Goal: Check status: Check status

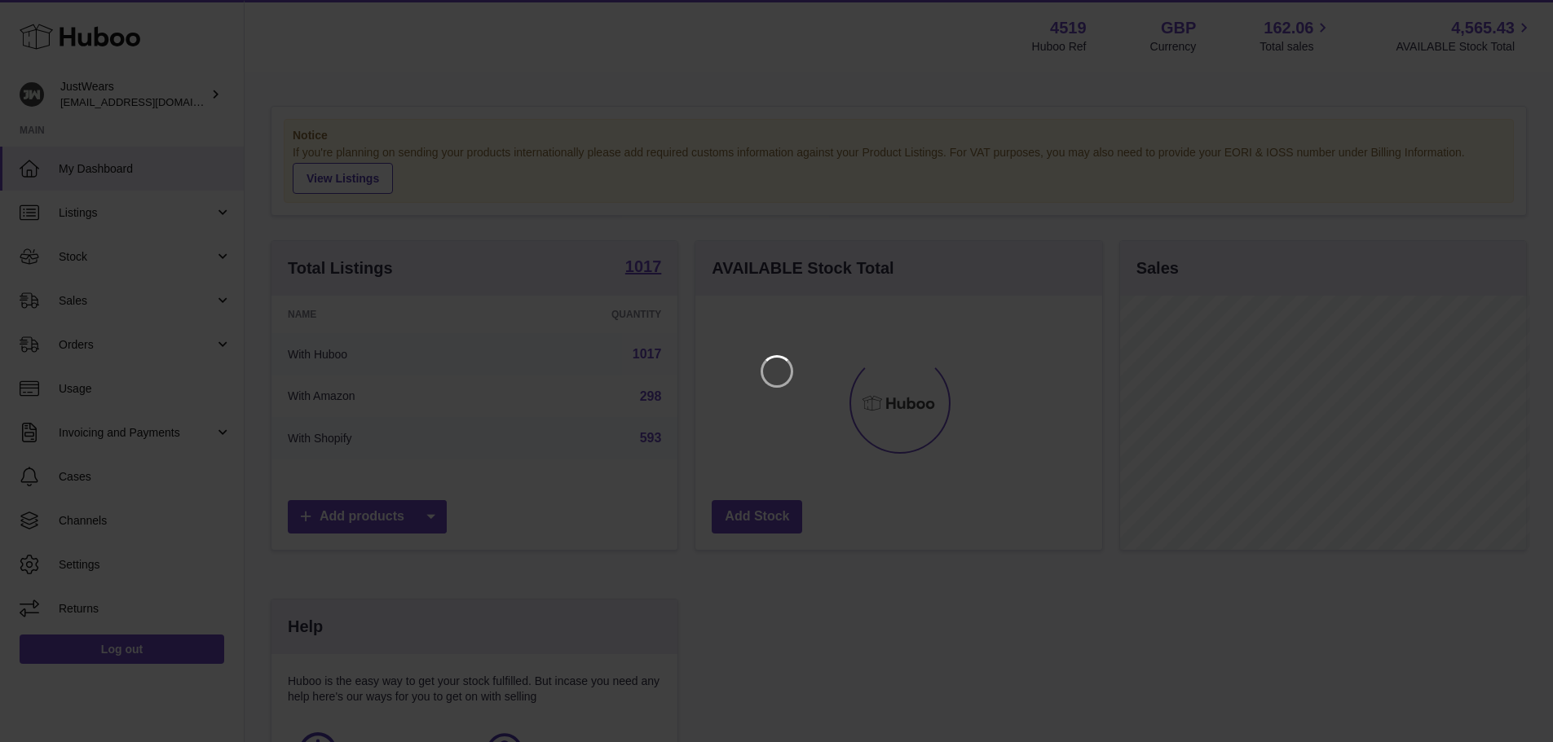
scroll to position [254, 411]
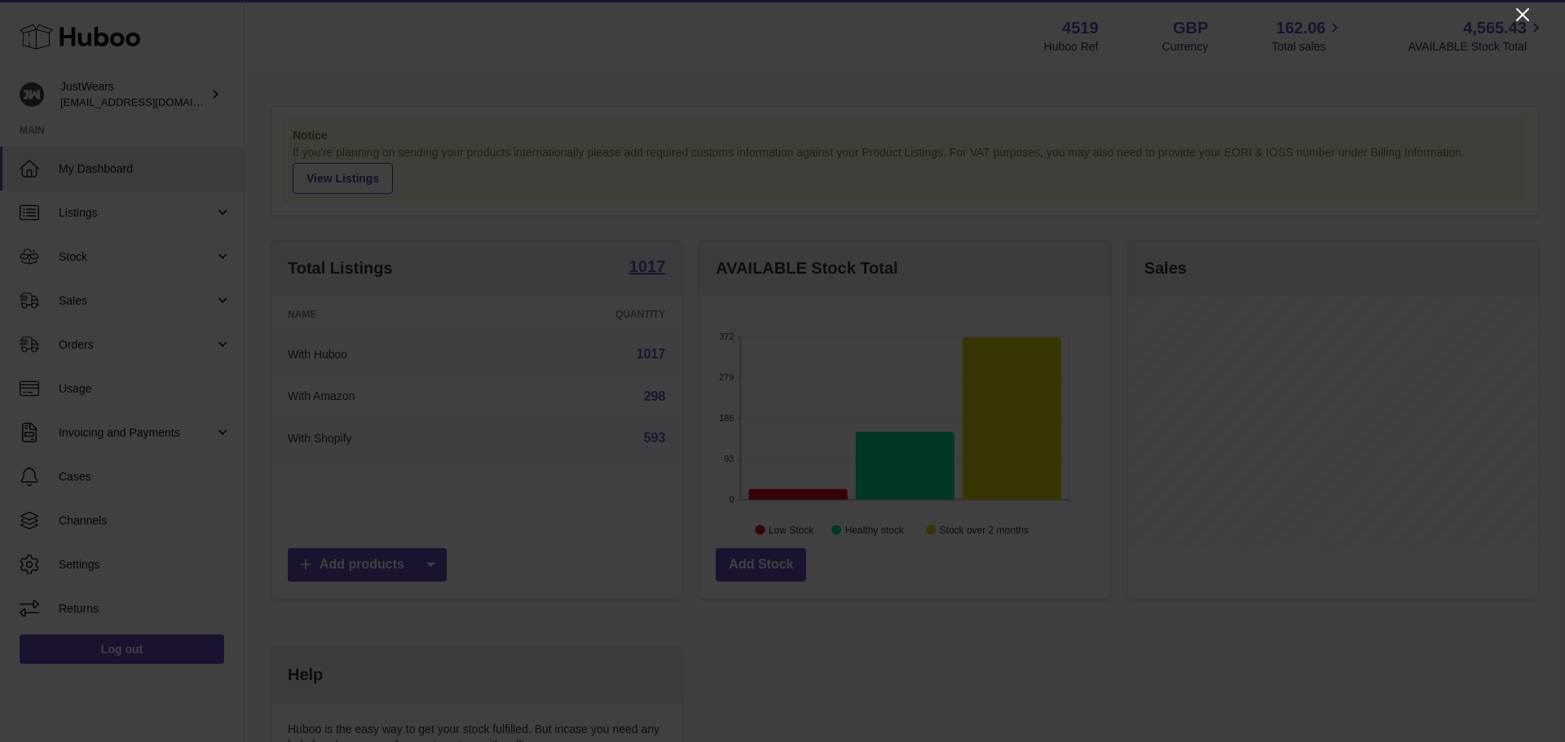
click at [1526, 15] on icon "Close" at bounding box center [1523, 15] width 20 height 20
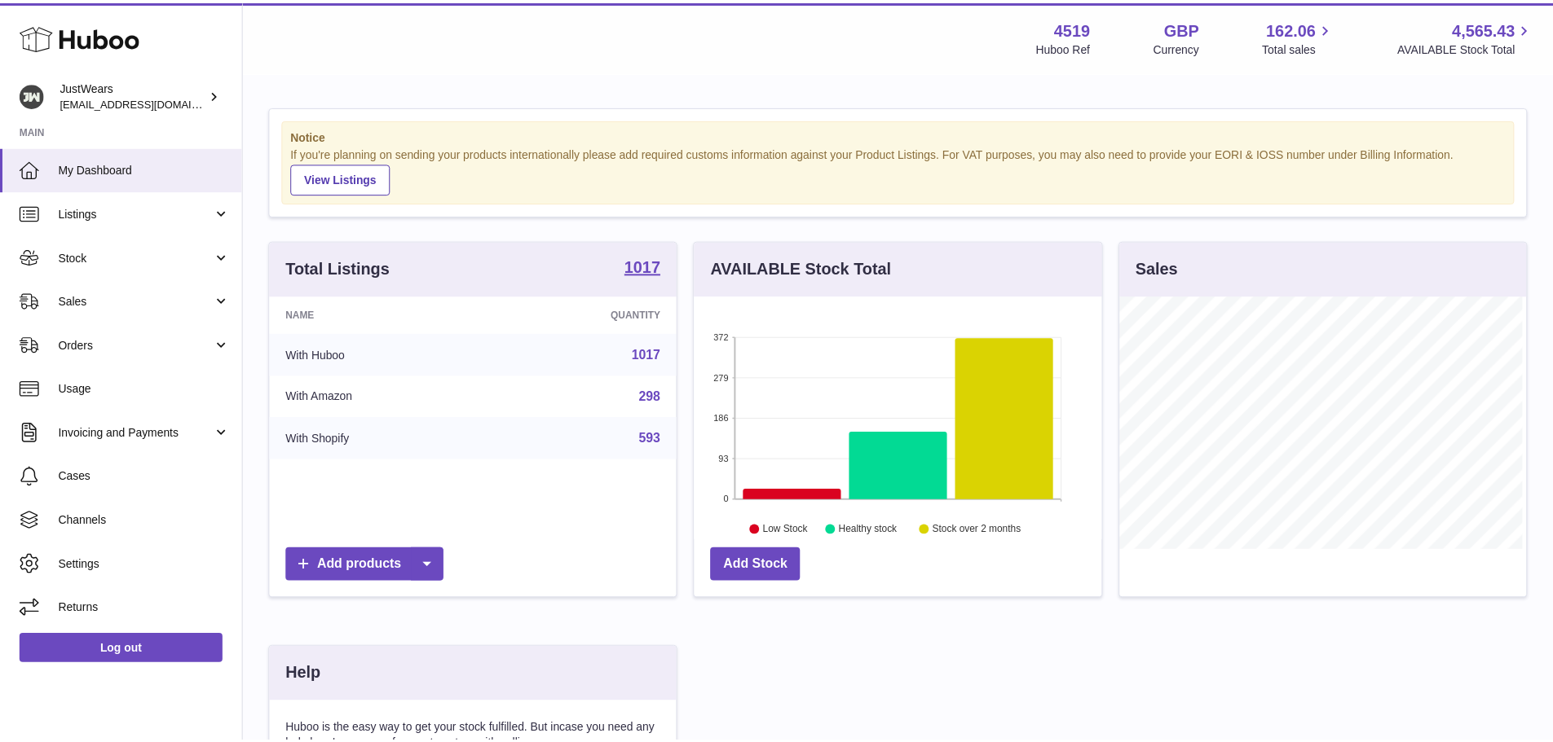
scroll to position [814726, 814574]
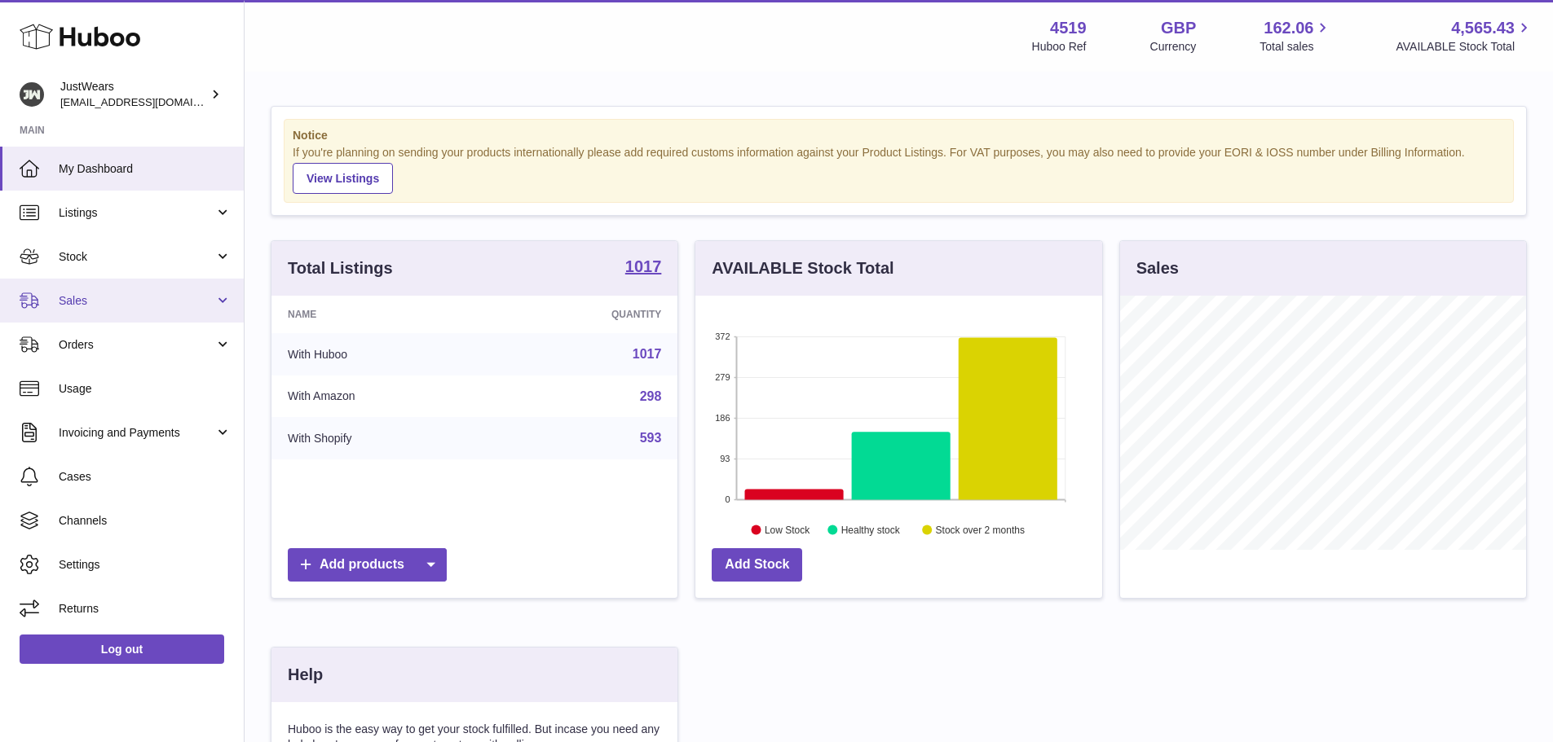
click at [120, 289] on link "Sales" at bounding box center [122, 301] width 244 height 44
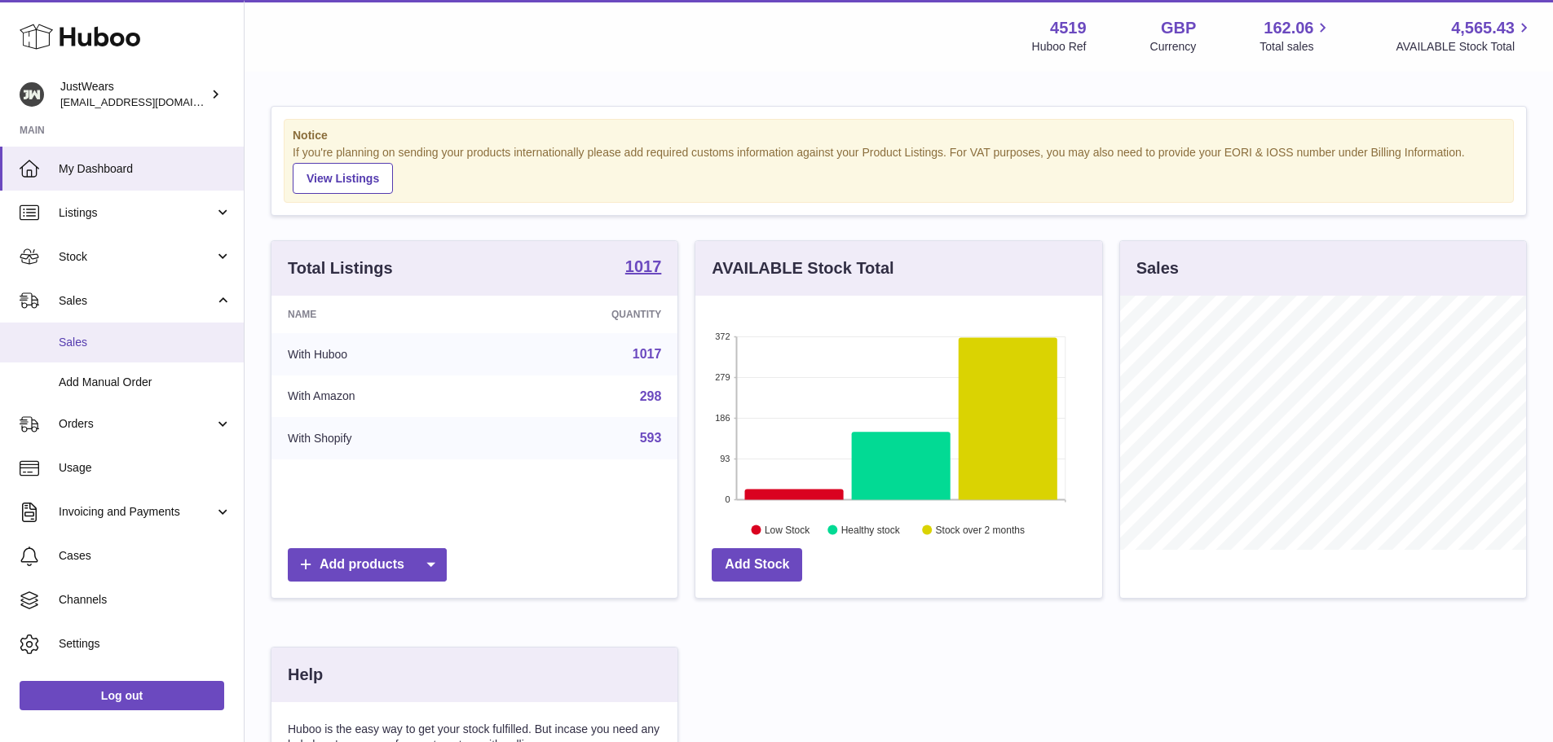
click at [125, 347] on span "Sales" at bounding box center [145, 342] width 173 height 15
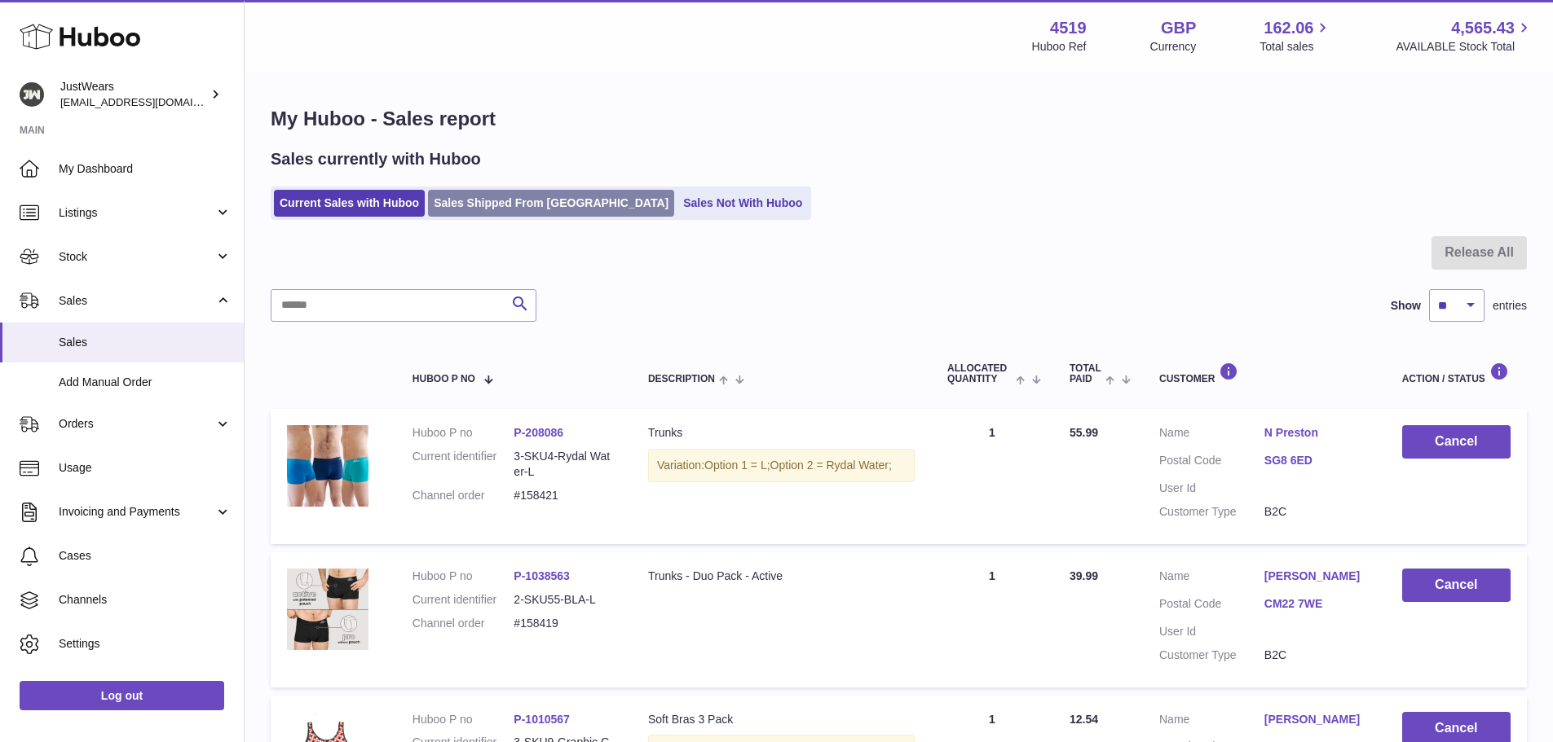
click at [557, 210] on link "Sales Shipped From [GEOGRAPHIC_DATA]" at bounding box center [551, 203] width 246 height 27
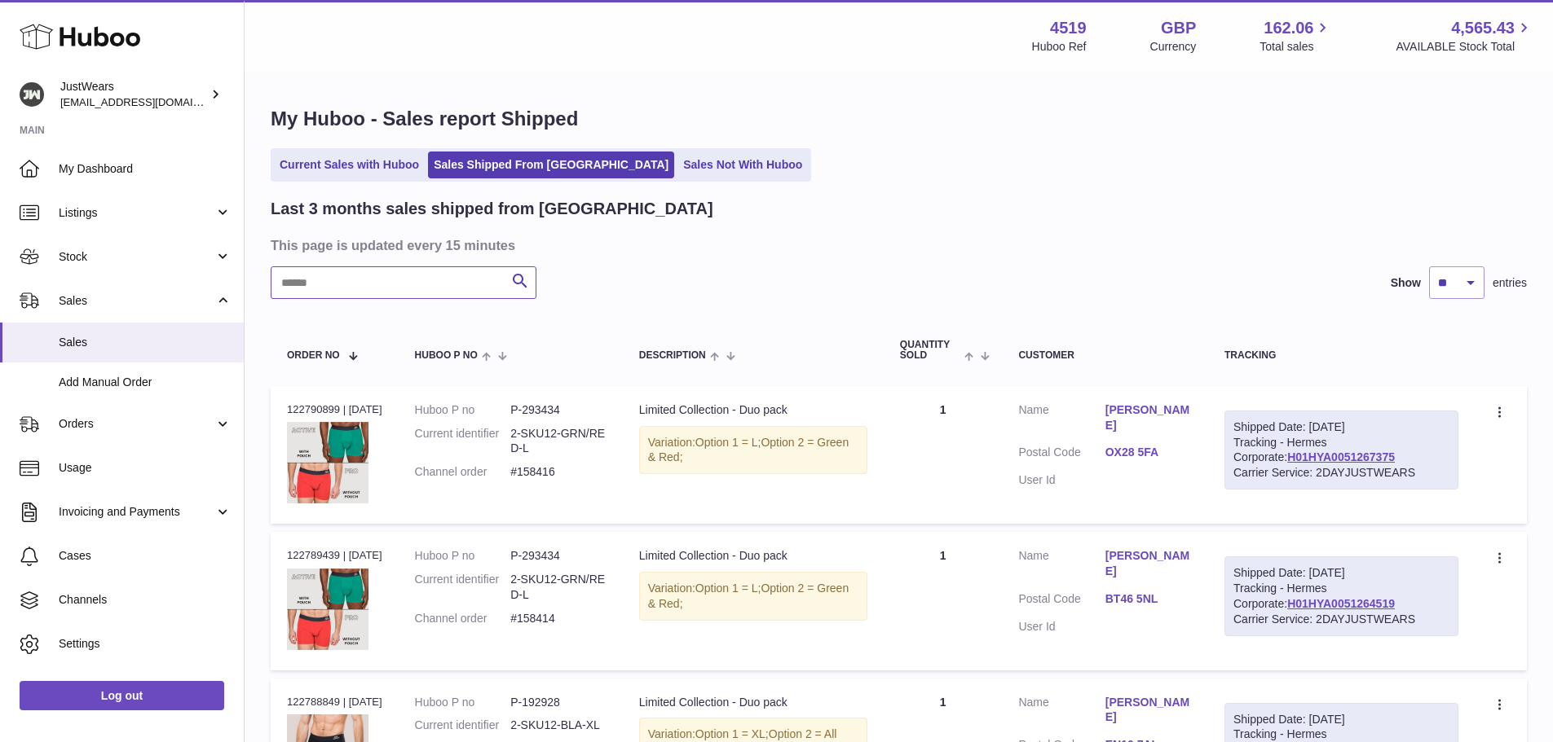
click at [421, 292] on input "text" at bounding box center [404, 282] width 266 height 33
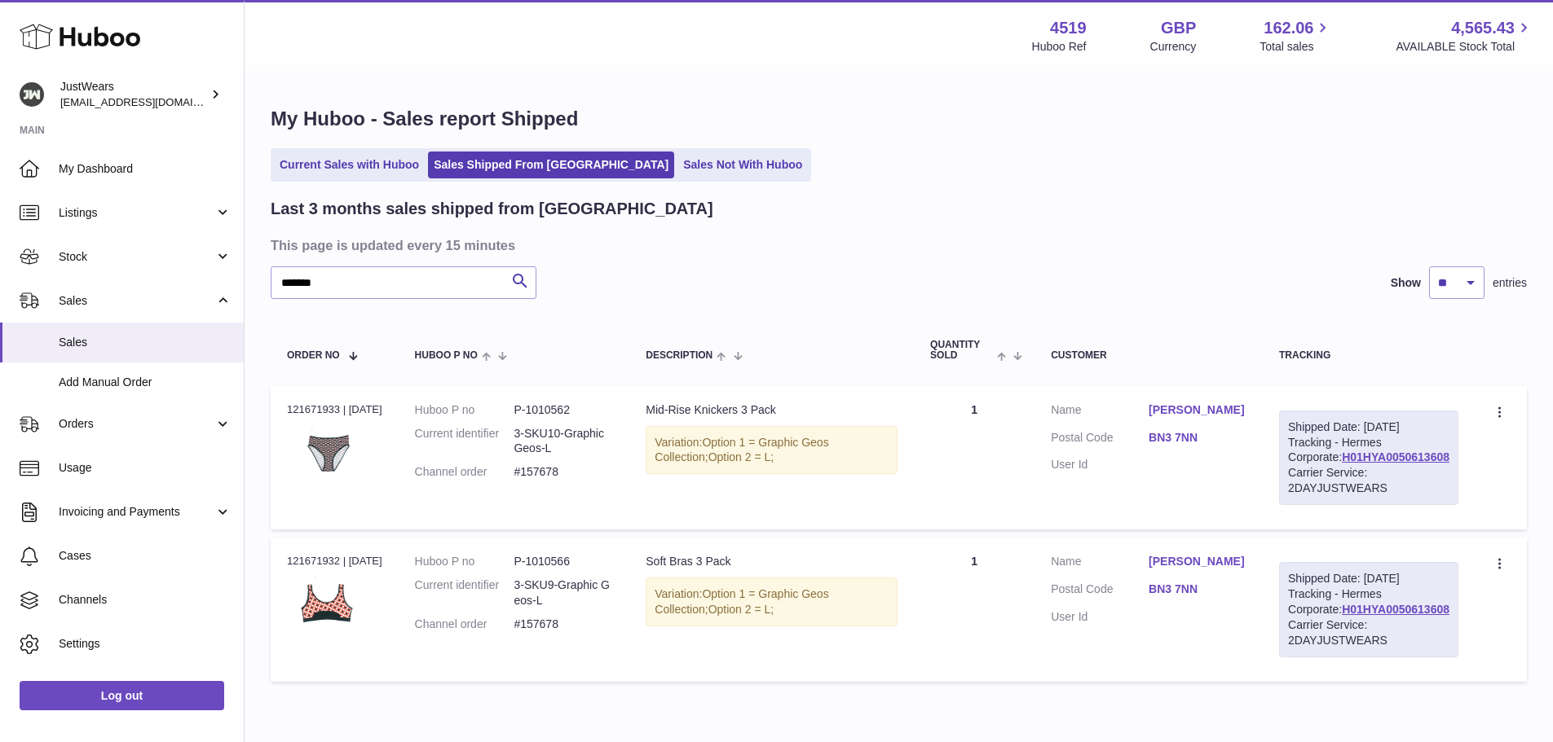
click at [320, 407] on div "Order no 121671933 | 25th Jul" at bounding box center [334, 410] width 95 height 15
copy div "121671933"
drag, startPoint x: 420, startPoint y: 284, endPoint x: 266, endPoint y: 284, distance: 154.0
click at [266, 284] on div "My Huboo - Sales report Shipped Current Sales with Huboo Sales Shipped From Hub…" at bounding box center [898, 398] width 1308 height 650
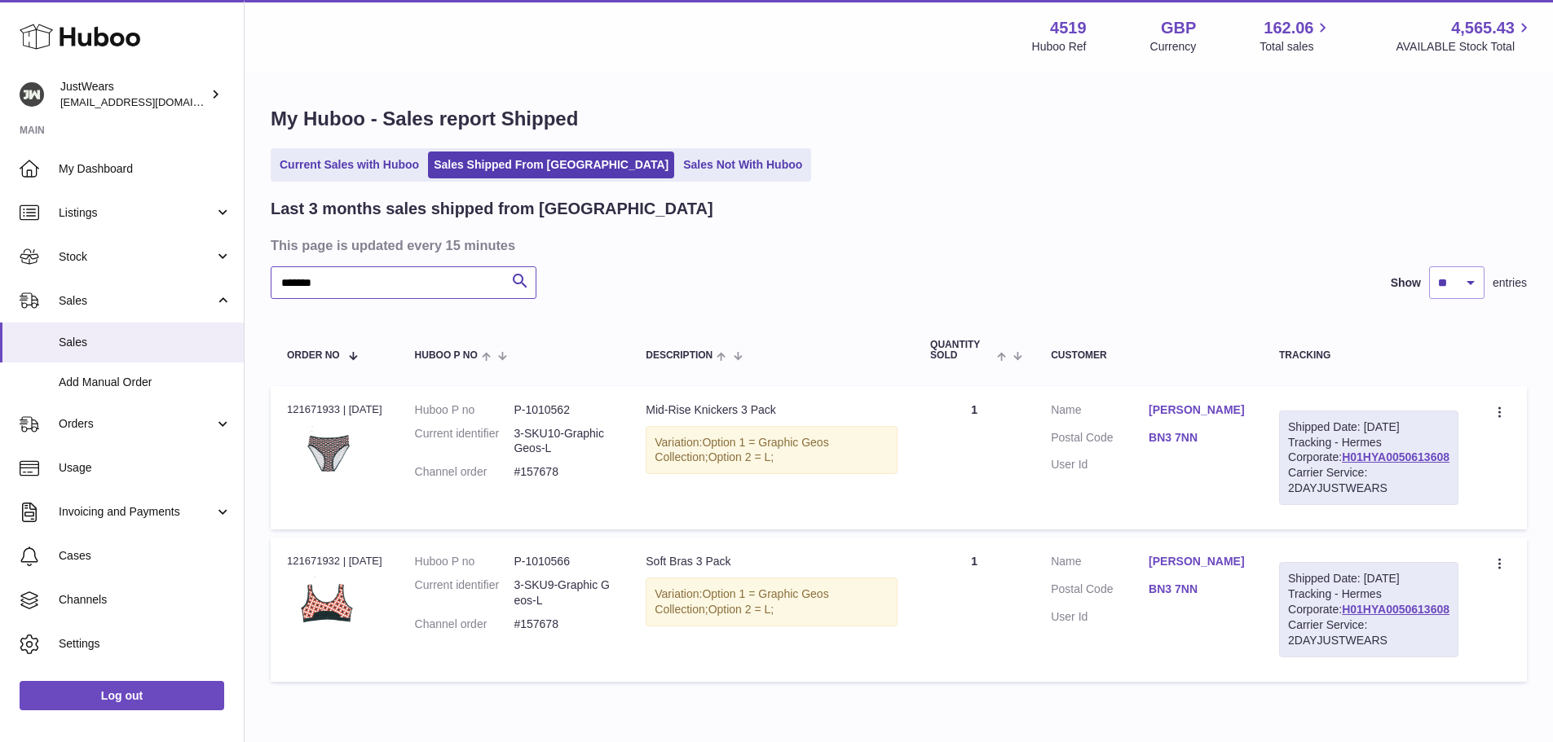
click at [366, 283] on input "*******" at bounding box center [404, 282] width 266 height 33
drag, startPoint x: 366, startPoint y: 283, endPoint x: 296, endPoint y: 286, distance: 70.2
click at [296, 286] on input "*******" at bounding box center [404, 282] width 266 height 33
click at [565, 414] on dd "P-1018671" at bounding box center [562, 410] width 99 height 15
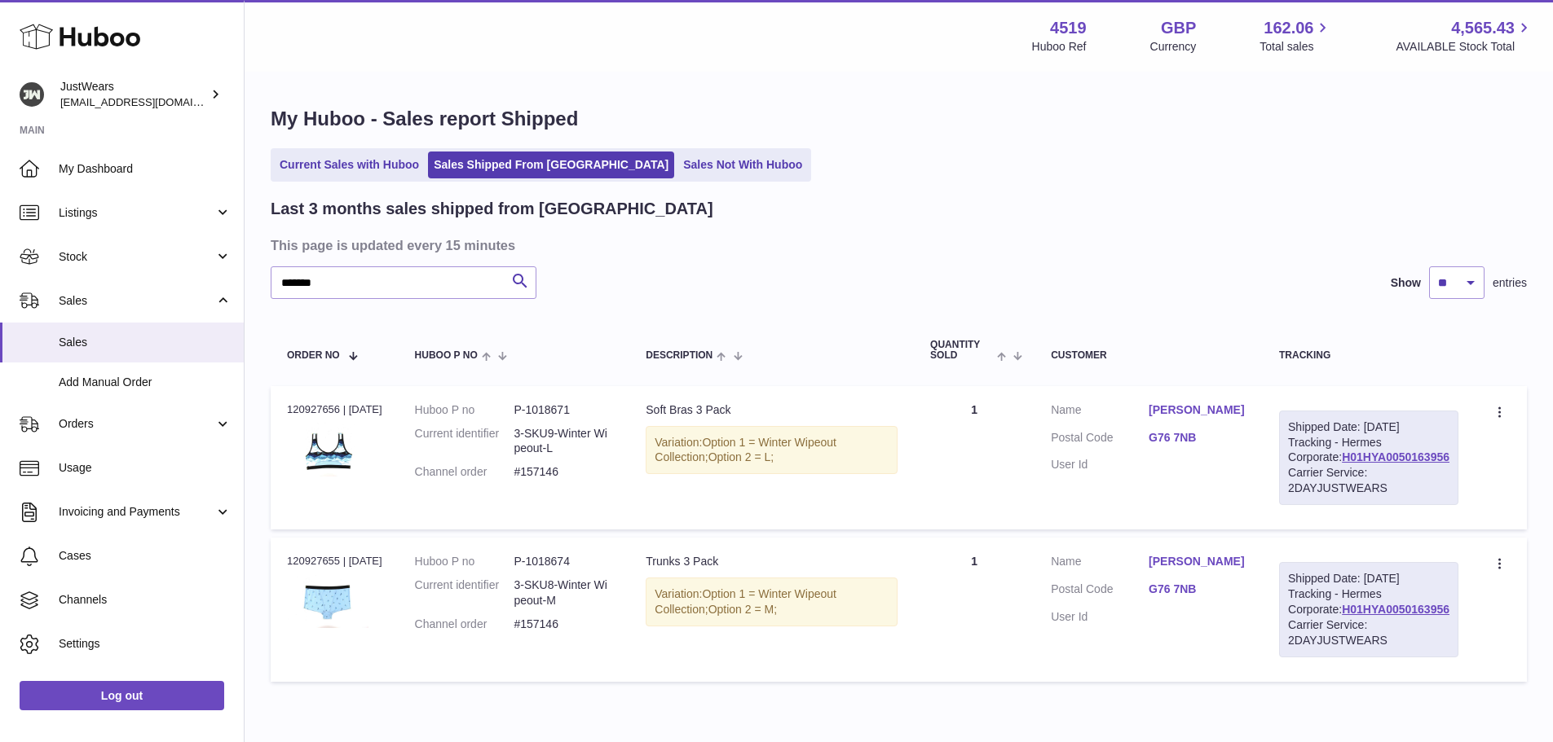
click at [335, 414] on div "Order no 120927656 | 13th Jul" at bounding box center [334, 410] width 95 height 15
copy div "120927656"
drag, startPoint x: 367, startPoint y: 281, endPoint x: 271, endPoint y: 285, distance: 95.4
click at [271, 285] on input "*******" at bounding box center [404, 282] width 266 height 33
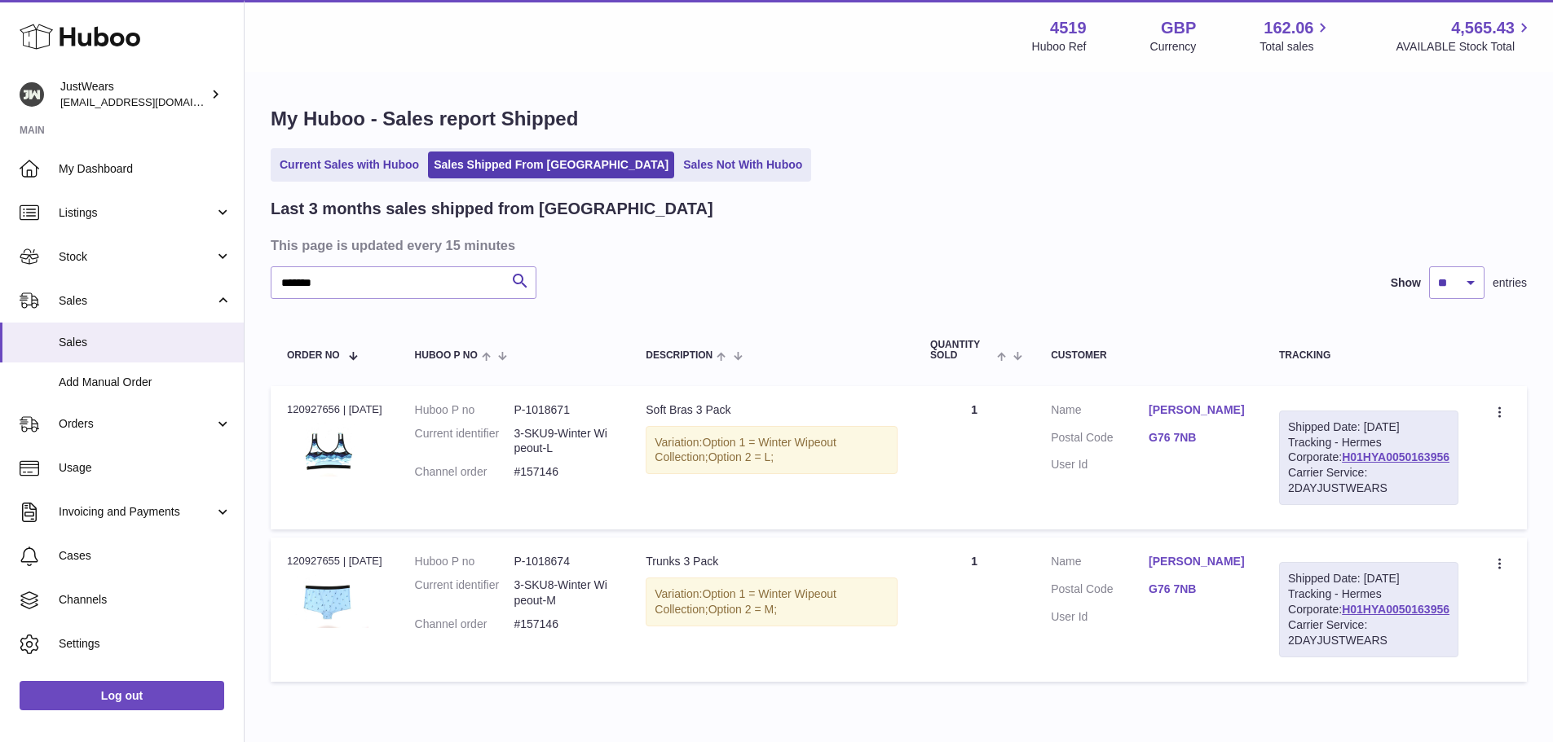
click at [326, 524] on td "Order no 120927656 | 13th Jul" at bounding box center [335, 457] width 128 height 143
click at [553, 410] on dd "P-1018671" at bounding box center [562, 410] width 99 height 15
copy dd "1018671"
click at [313, 489] on td "Order no 120927656 | 13th Jul" at bounding box center [335, 457] width 128 height 143
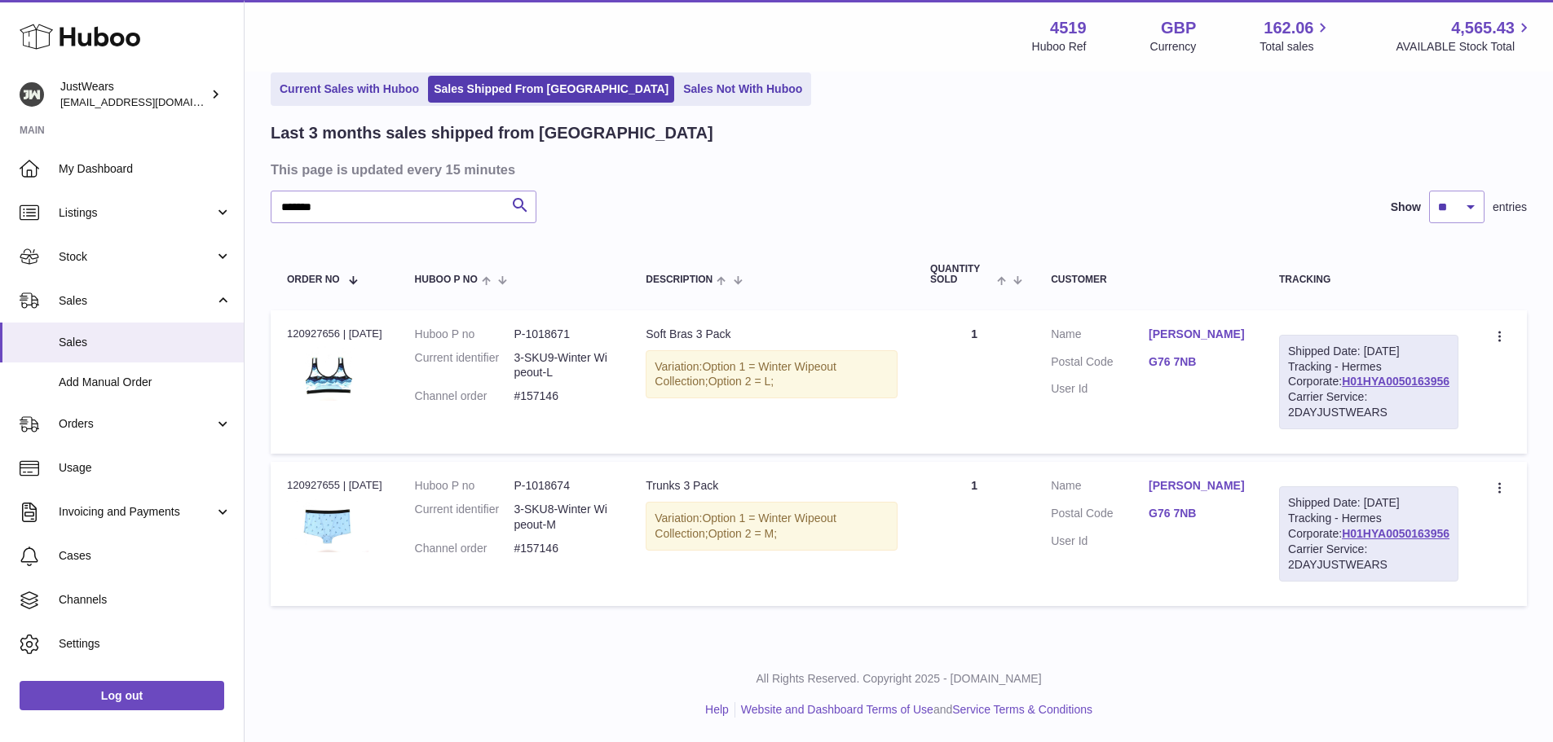
scroll to position [138, 0]
click at [554, 478] on dd "P-1018674" at bounding box center [562, 485] width 99 height 15
copy dd "1018674"
drag, startPoint x: 297, startPoint y: 581, endPoint x: 304, endPoint y: 571, distance: 11.8
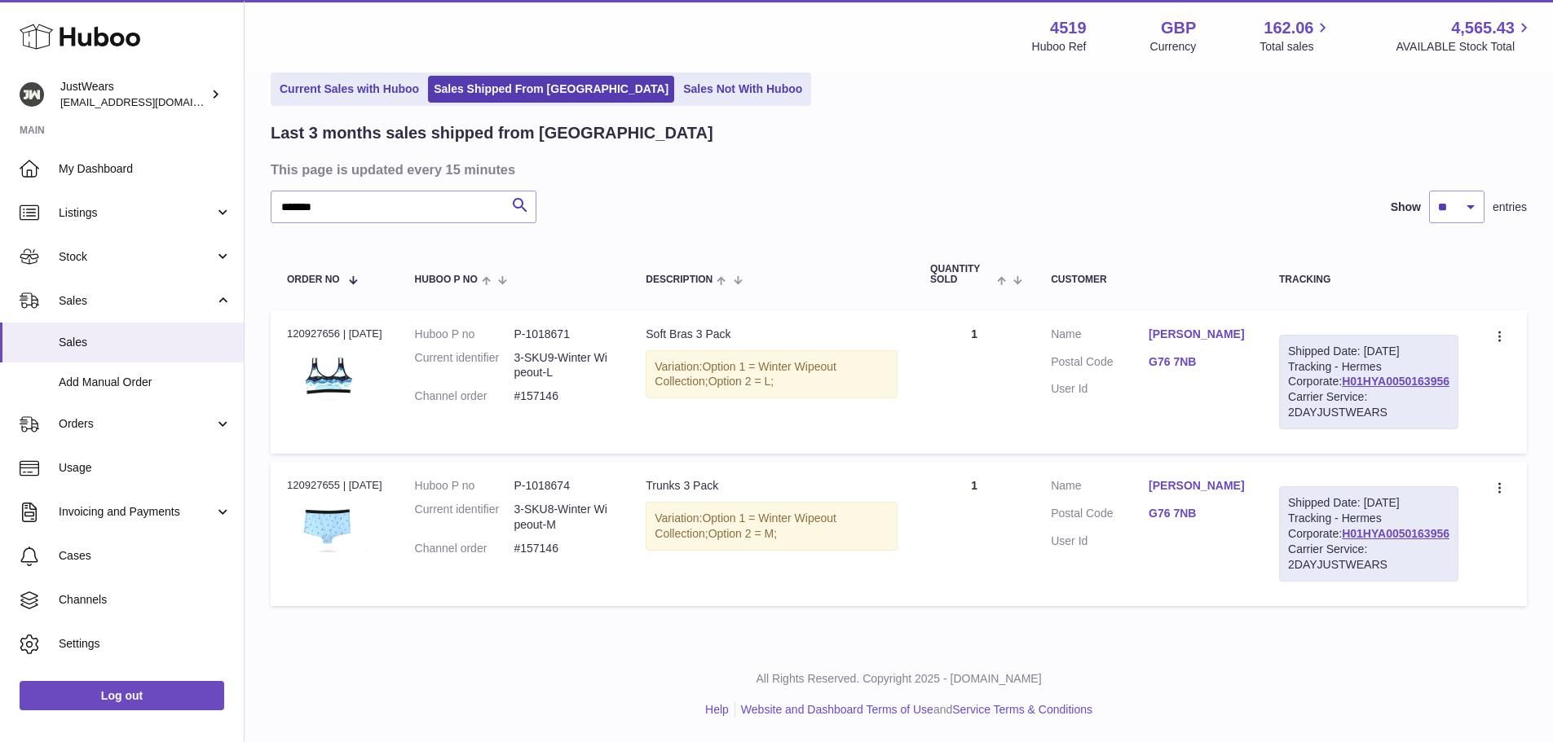
click at [297, 581] on td "Order no 120927655 | 13th Jul" at bounding box center [335, 533] width 128 height 143
click at [567, 327] on dd "P-1018671" at bounding box center [562, 334] width 99 height 15
copy dd "1018671"
click at [556, 478] on dd "P-1018674" at bounding box center [562, 485] width 99 height 15
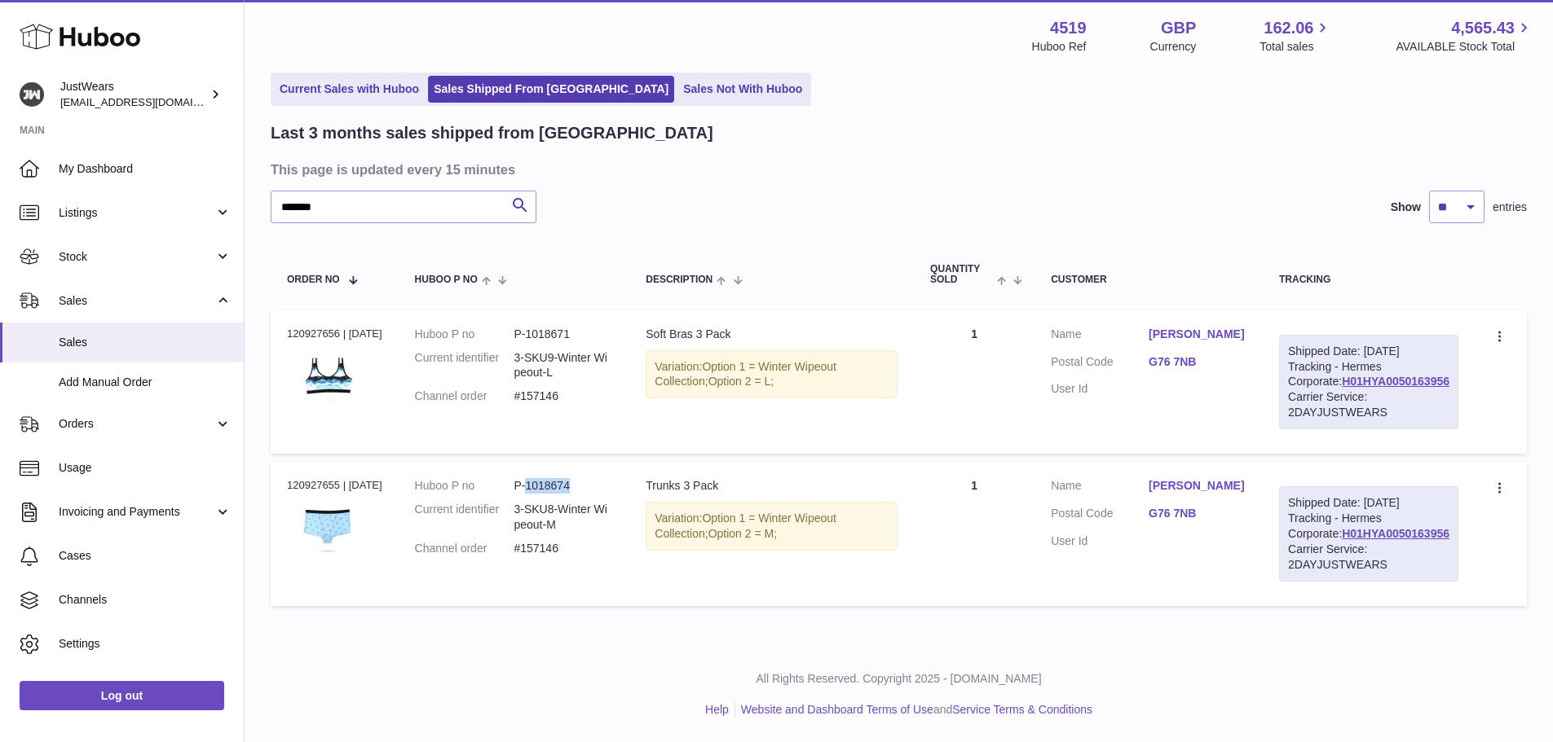
click at [556, 478] on dd "P-1018674" at bounding box center [562, 485] width 99 height 15
copy dd "1018674"
drag, startPoint x: 370, startPoint y: 145, endPoint x: 292, endPoint y: 151, distance: 78.4
click at [292, 191] on input "*******" at bounding box center [404, 207] width 266 height 33
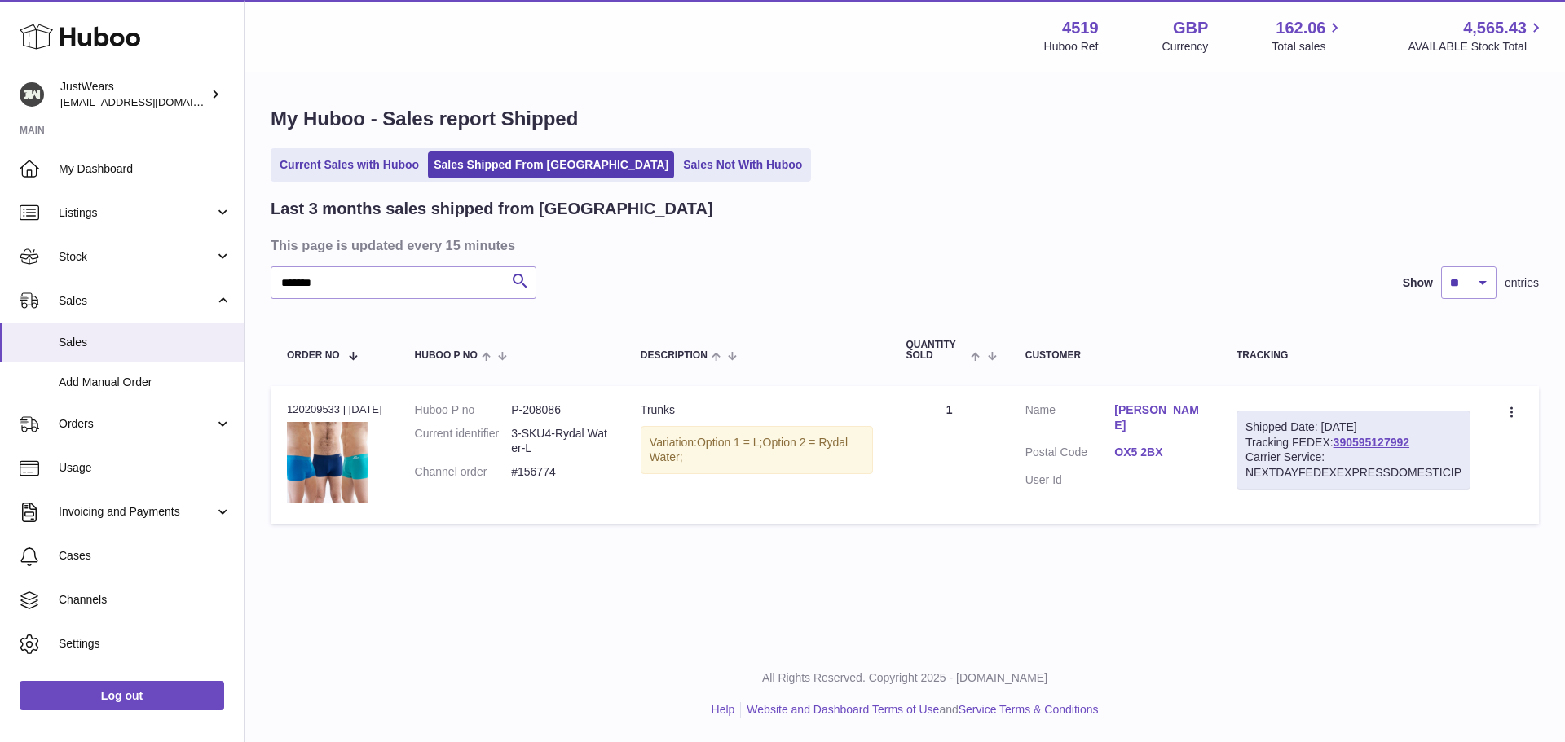
drag, startPoint x: 292, startPoint y: 151, endPoint x: 944, endPoint y: 219, distance: 655.6
click at [944, 219] on div "Last 3 months sales shipped from Huboo" at bounding box center [905, 209] width 1268 height 22
click at [1115, 413] on dt "Customer Name" at bounding box center [1070, 420] width 90 height 35
click at [317, 407] on div "Order no 120209533 | 1st Jul" at bounding box center [334, 410] width 95 height 15
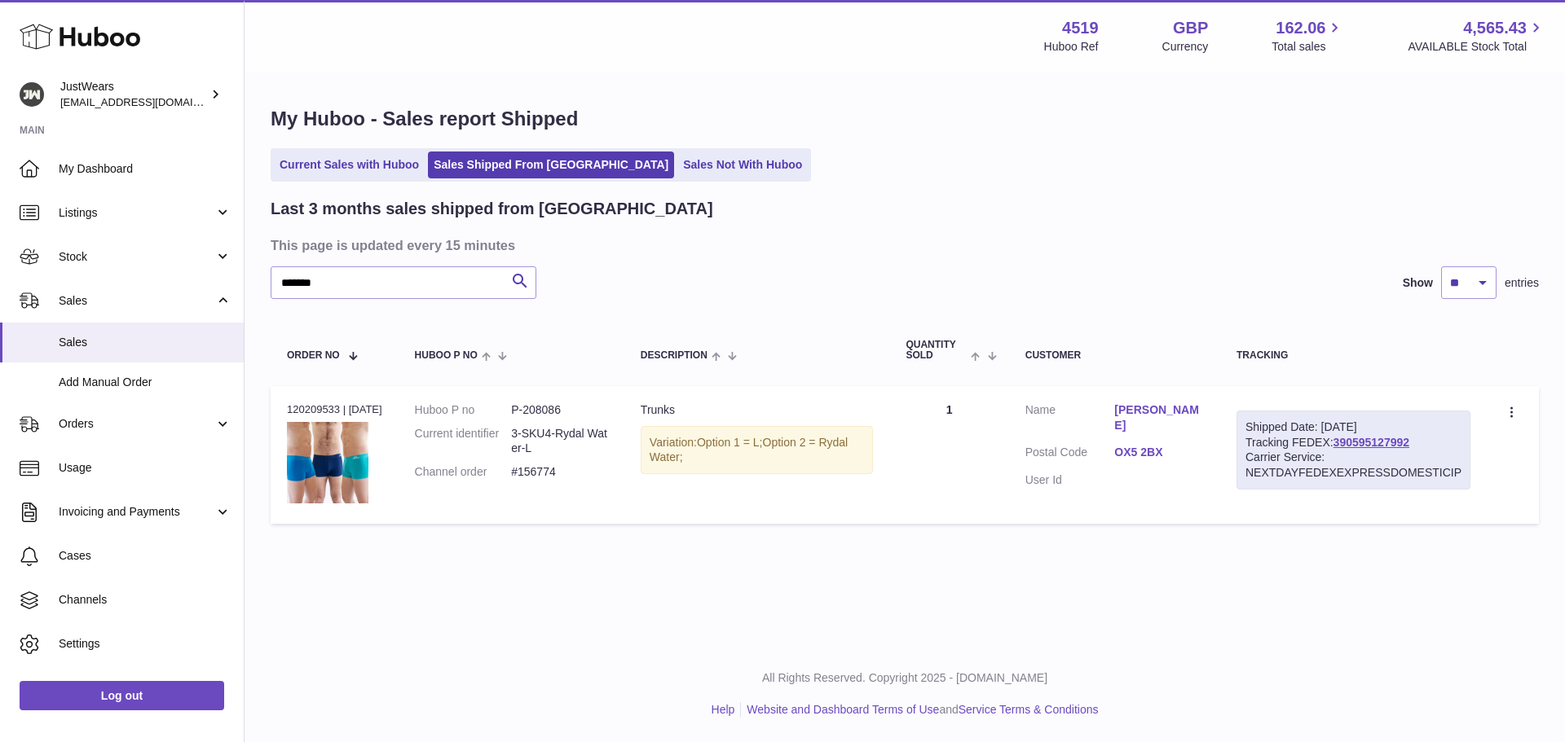
copy div "120209533"
click at [553, 407] on dd "P-208086" at bounding box center [559, 410] width 97 height 15
copy dd "208086"
drag, startPoint x: 390, startPoint y: 280, endPoint x: 281, endPoint y: 293, distance: 109.1
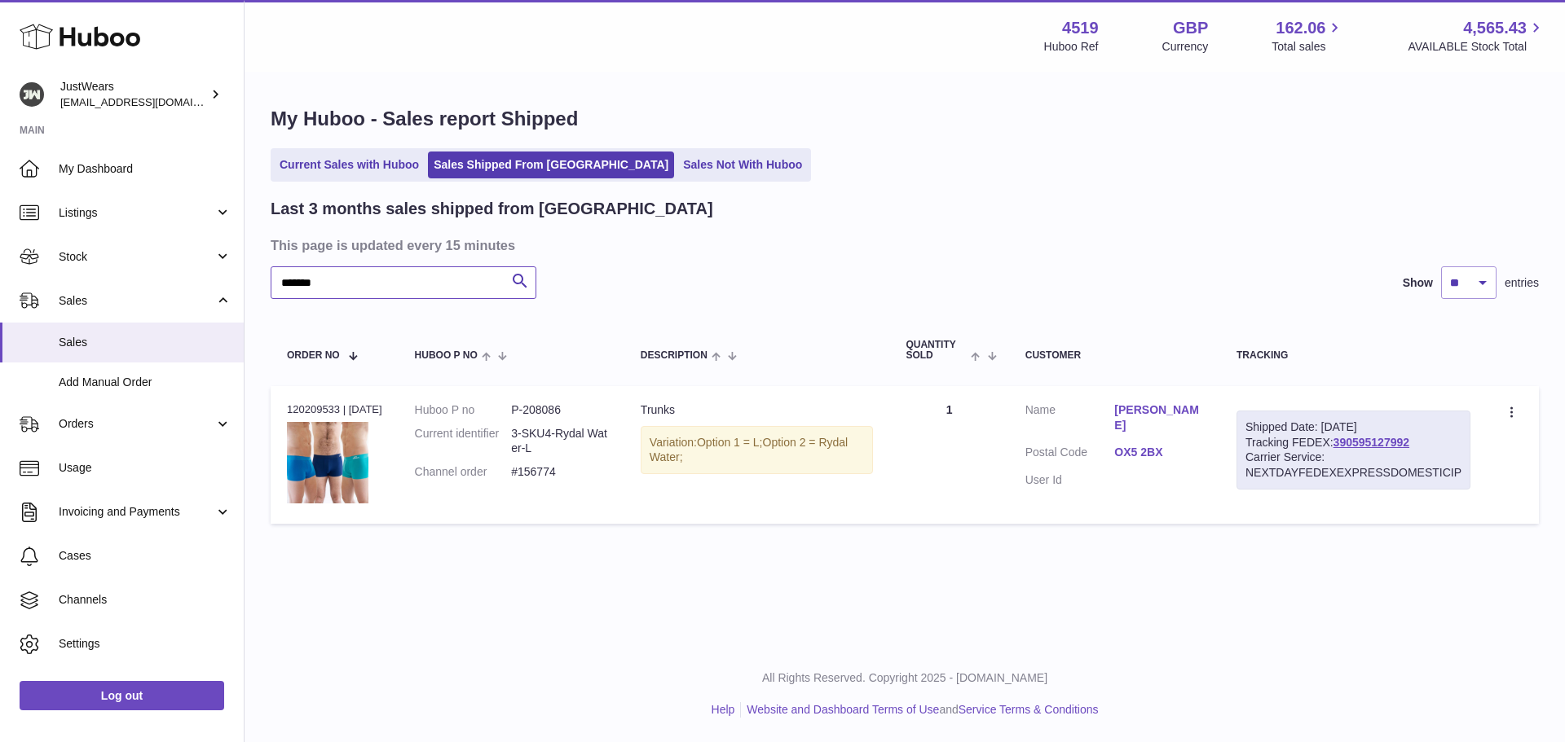
click at [281, 293] on input "*******" at bounding box center [404, 282] width 266 height 33
click at [359, 274] on input "*******" at bounding box center [404, 282] width 266 height 33
drag, startPoint x: 356, startPoint y: 280, endPoint x: 290, endPoint y: 286, distance: 66.3
click at [290, 286] on input "*******" at bounding box center [404, 282] width 266 height 33
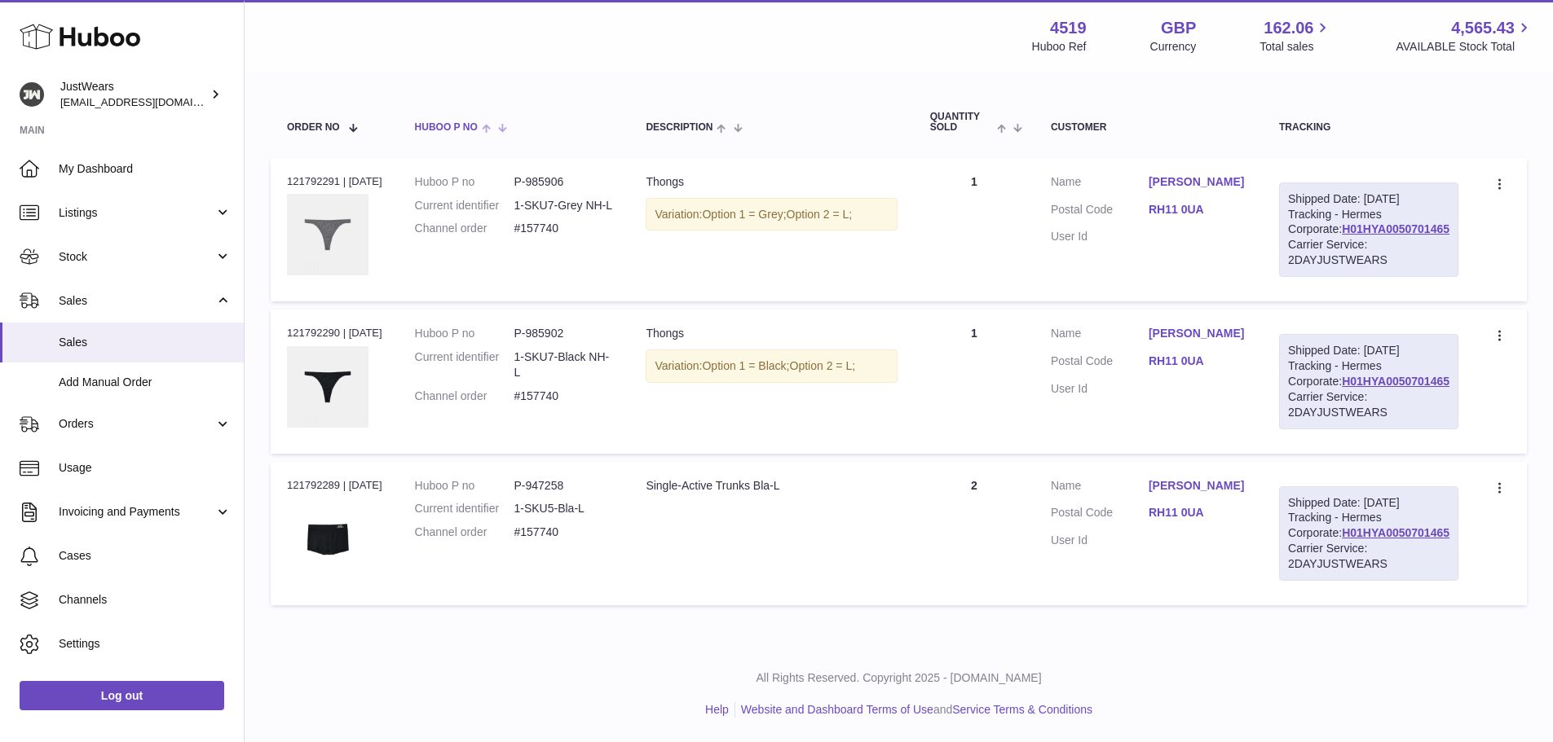
scroll to position [76, 0]
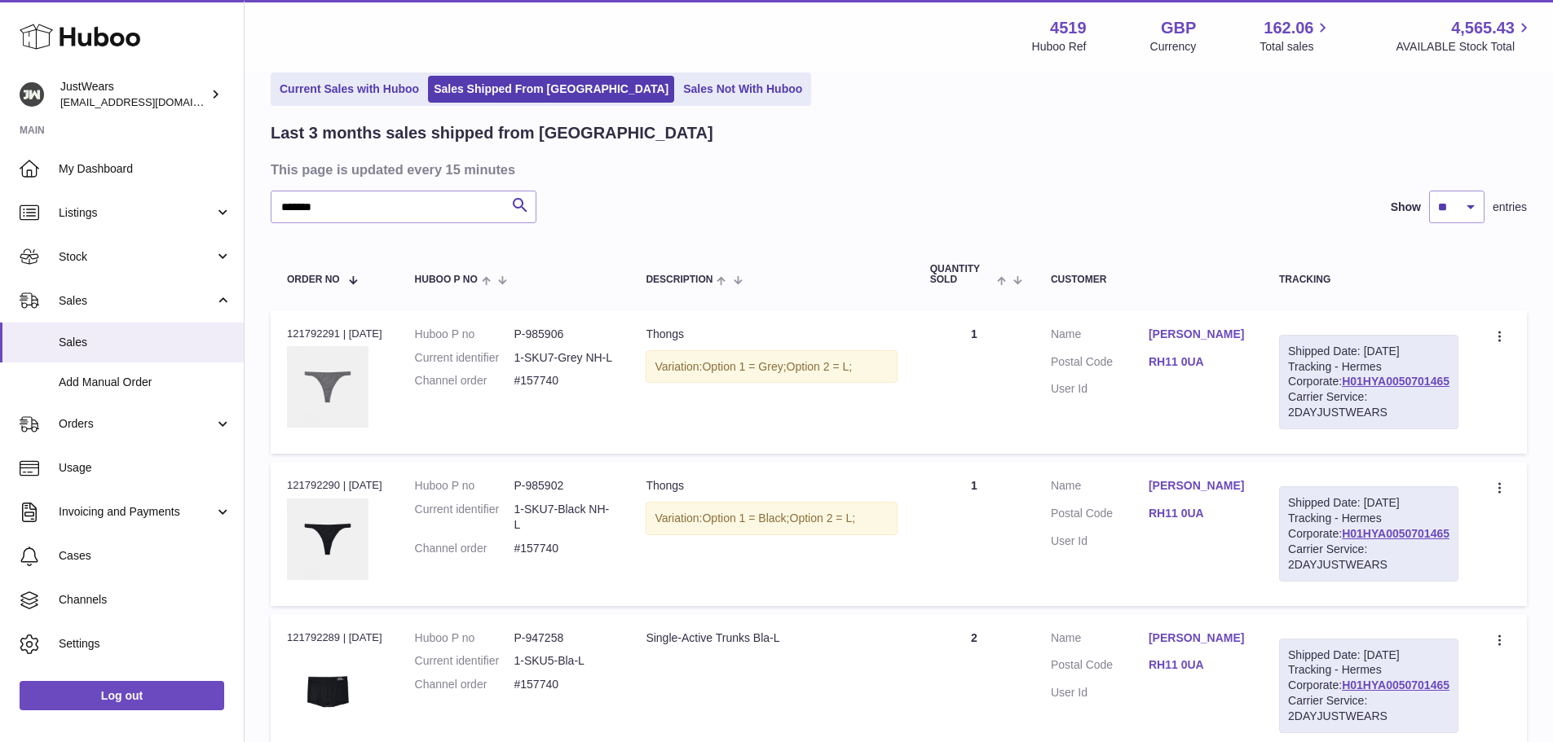
click at [310, 328] on div "Order no 121792291 | 27th Jul" at bounding box center [334, 334] width 95 height 15
copy div "121792291"
drag, startPoint x: 380, startPoint y: 200, endPoint x: 273, endPoint y: 200, distance: 106.8
click at [273, 200] on input "*******" at bounding box center [404, 207] width 266 height 33
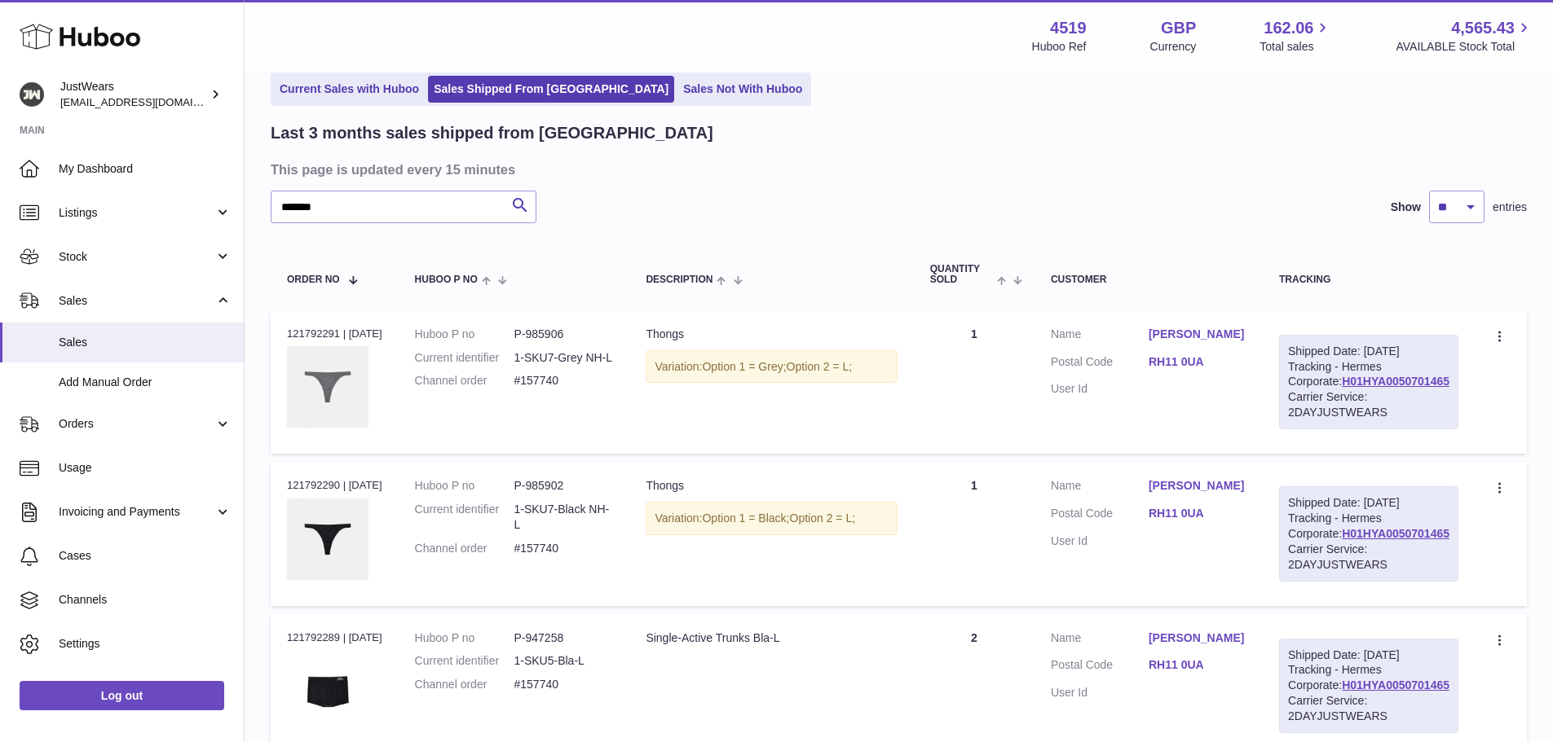
click at [253, 491] on div "My Huboo - Sales report Shipped Current Sales with Huboo Sales Shipped From Hub…" at bounding box center [898, 398] width 1308 height 801
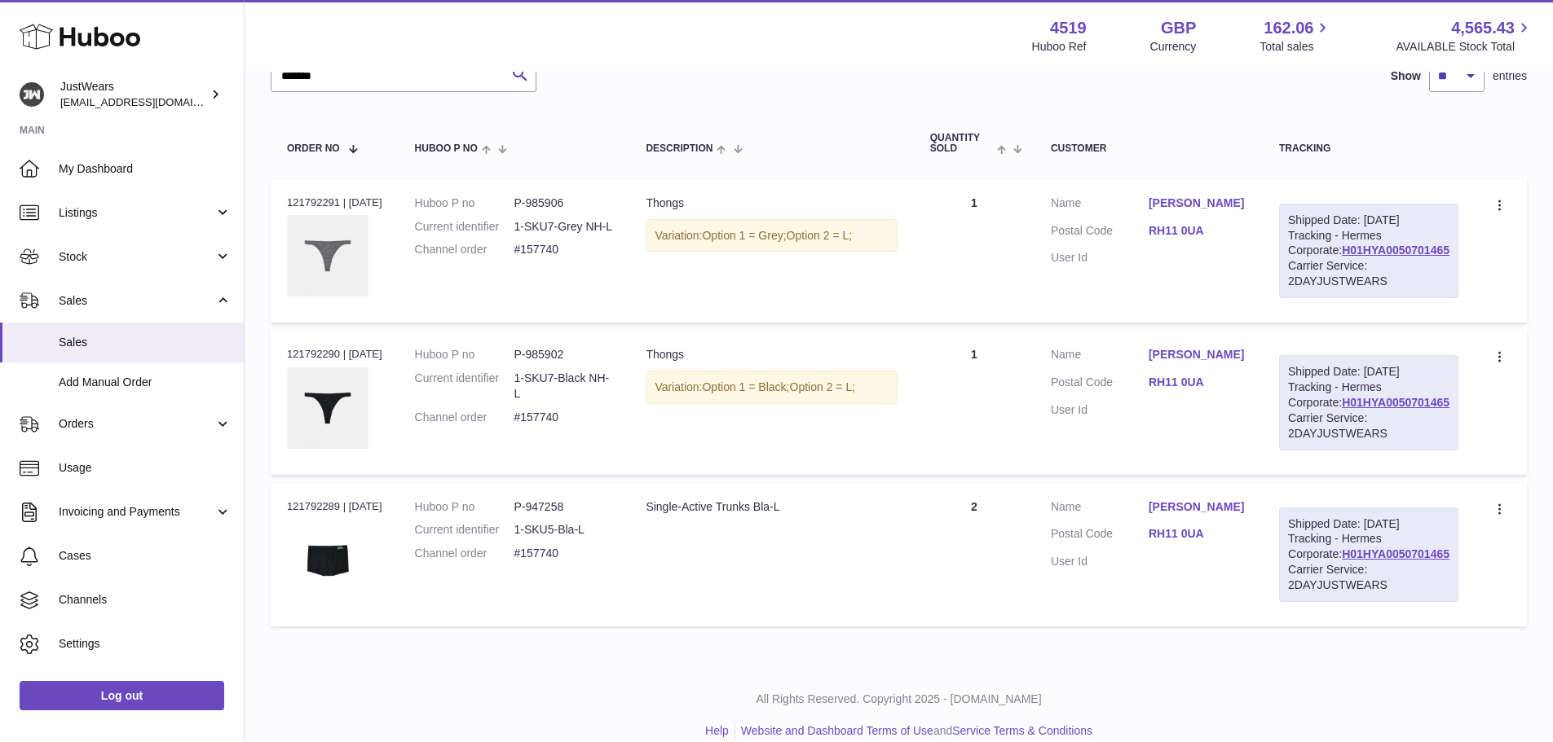
scroll to position [320, 0]
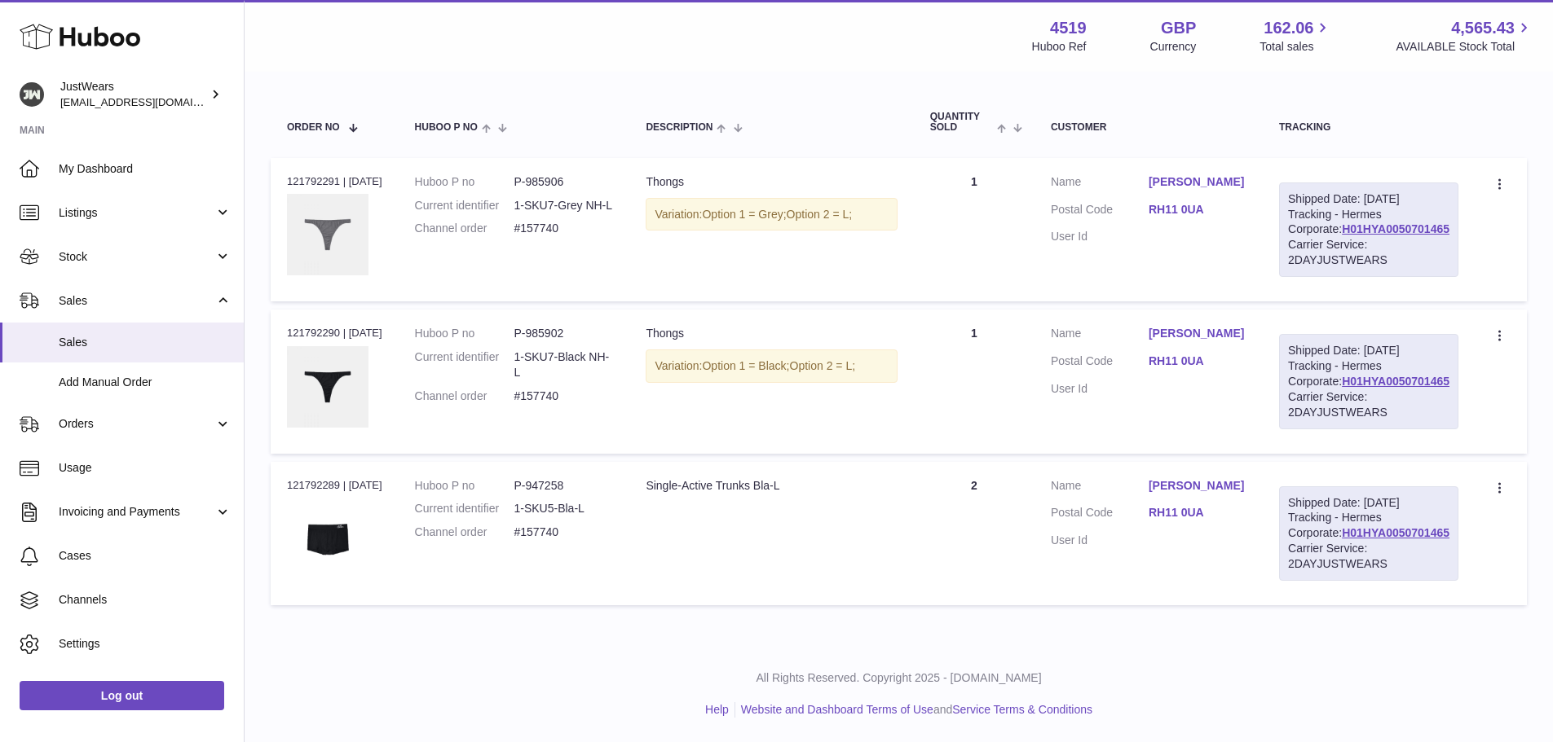
click at [562, 478] on dd "P-947258" at bounding box center [562, 485] width 99 height 15
copy dd "947258"
click at [334, 670] on div "All Rights Reserved. Copyright 2025 - Huboo.co.uk Help Website and Dashboard Te…" at bounding box center [898, 694] width 1308 height 96
click at [556, 478] on dd "P-947258" at bounding box center [562, 485] width 99 height 15
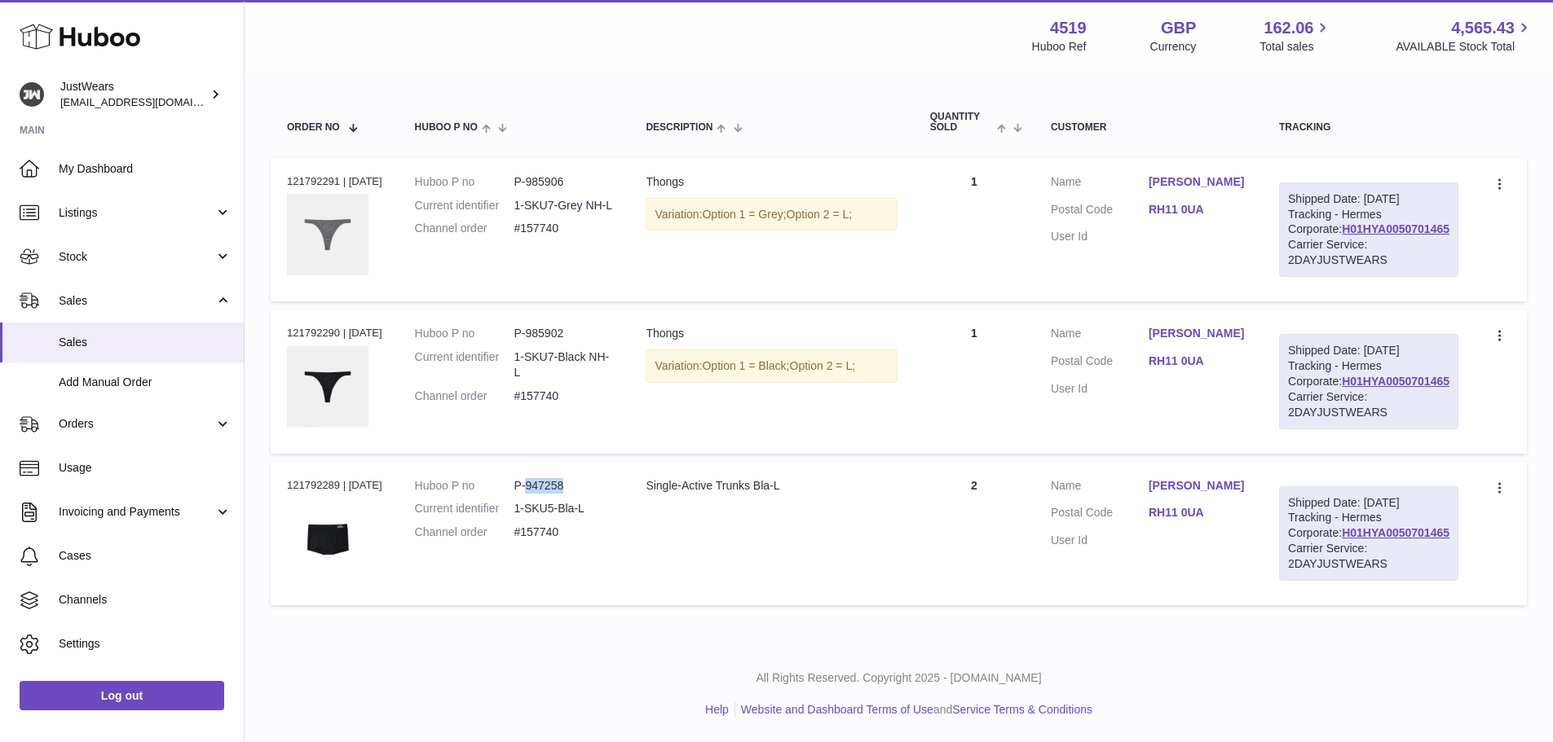
click at [556, 478] on dd "P-947258" at bounding box center [562, 485] width 99 height 15
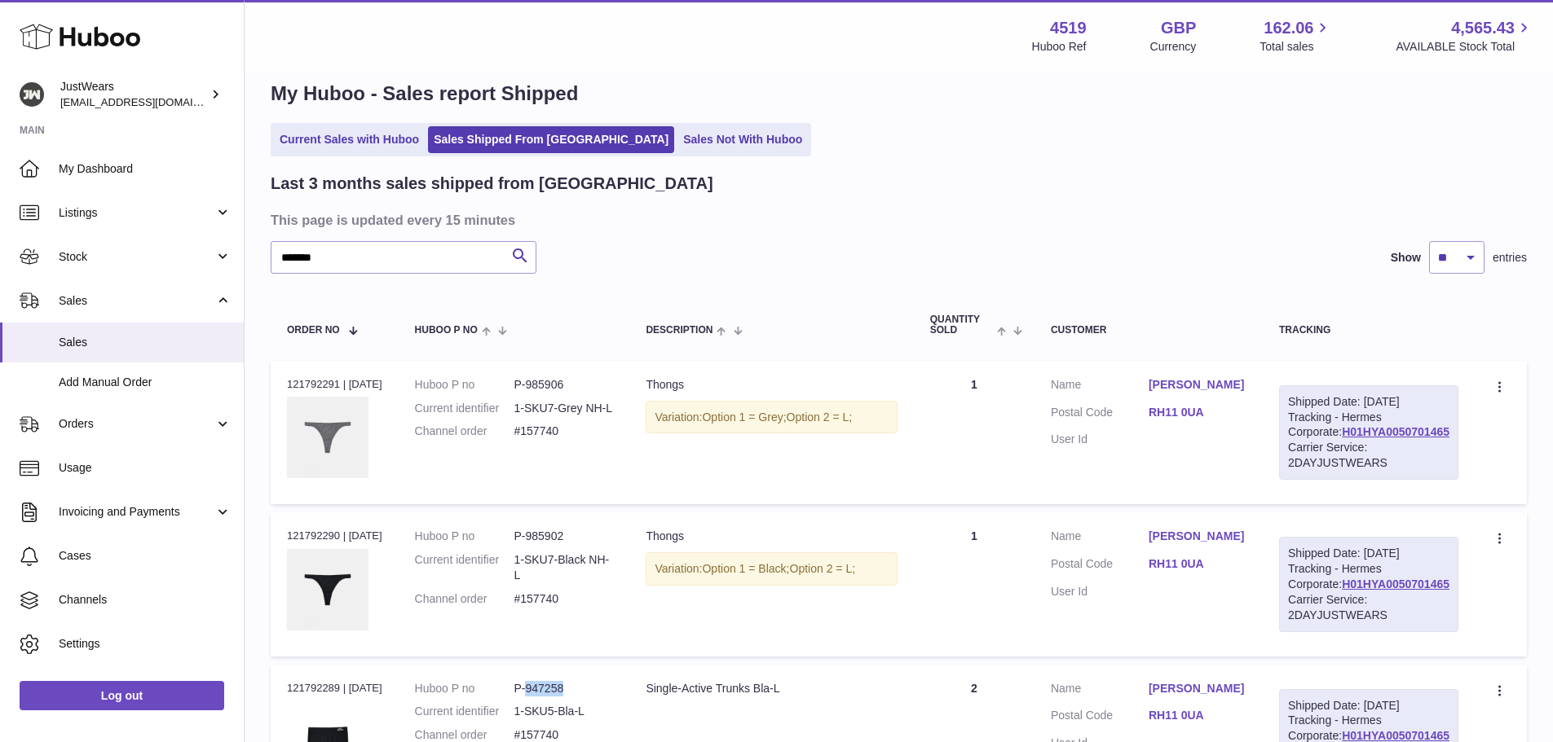
scroll to position [0, 0]
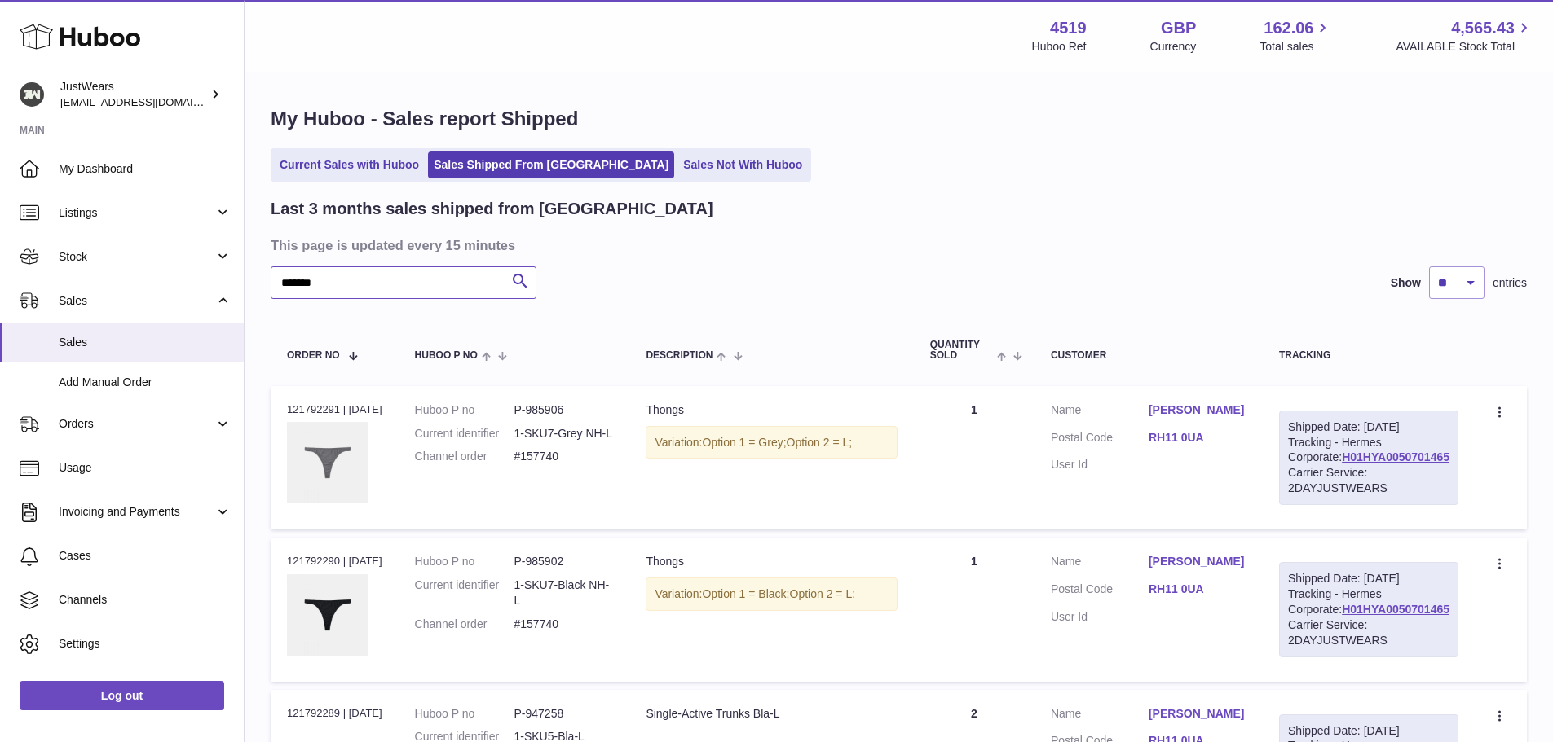
drag, startPoint x: 356, startPoint y: 286, endPoint x: 286, endPoint y: 286, distance: 70.1
click at [286, 286] on input "*******" at bounding box center [404, 282] width 266 height 33
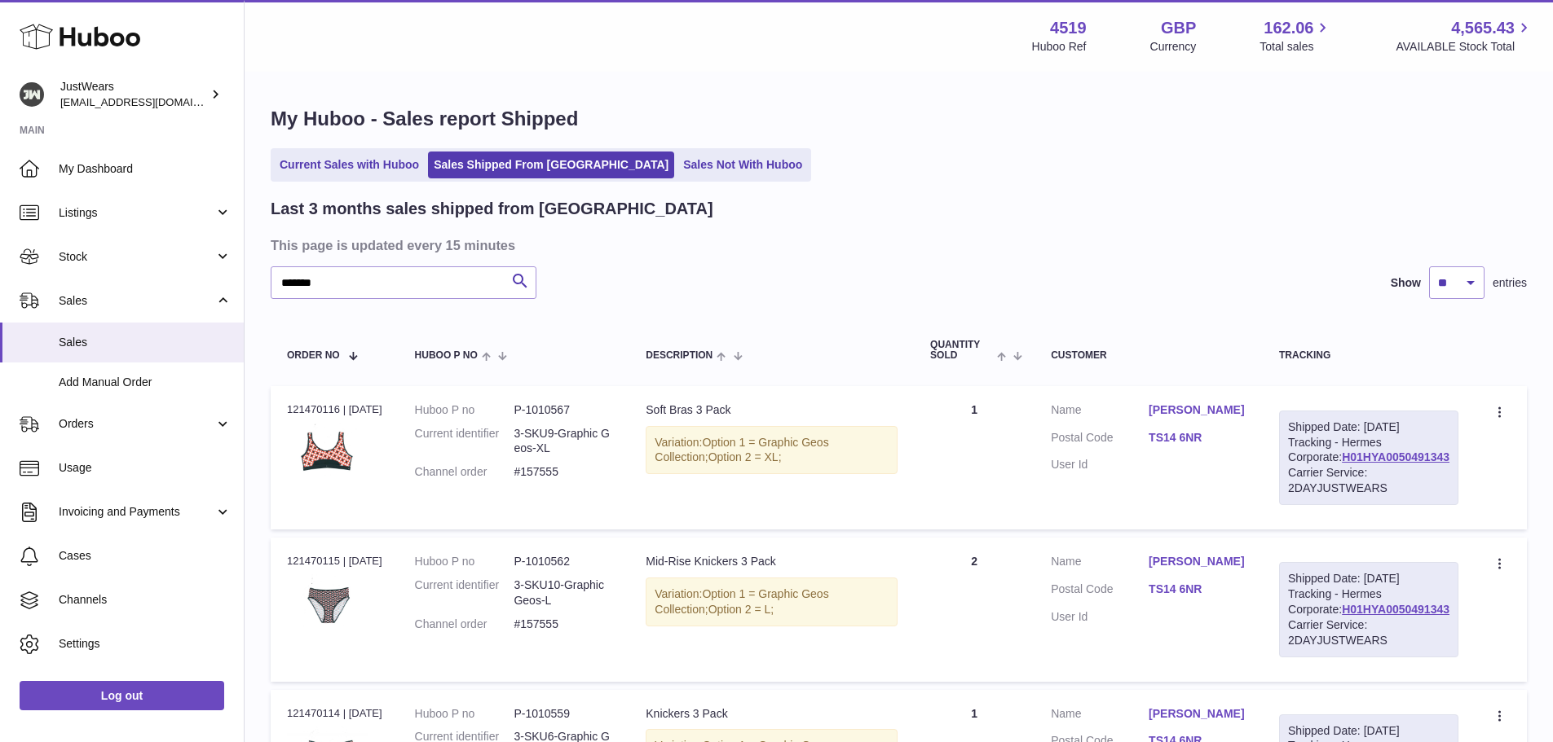
click at [315, 410] on div "Order no 121470116 | 22nd Jul" at bounding box center [334, 410] width 95 height 15
click at [1246, 412] on link "Veronica Harnett" at bounding box center [1197, 410] width 98 height 15
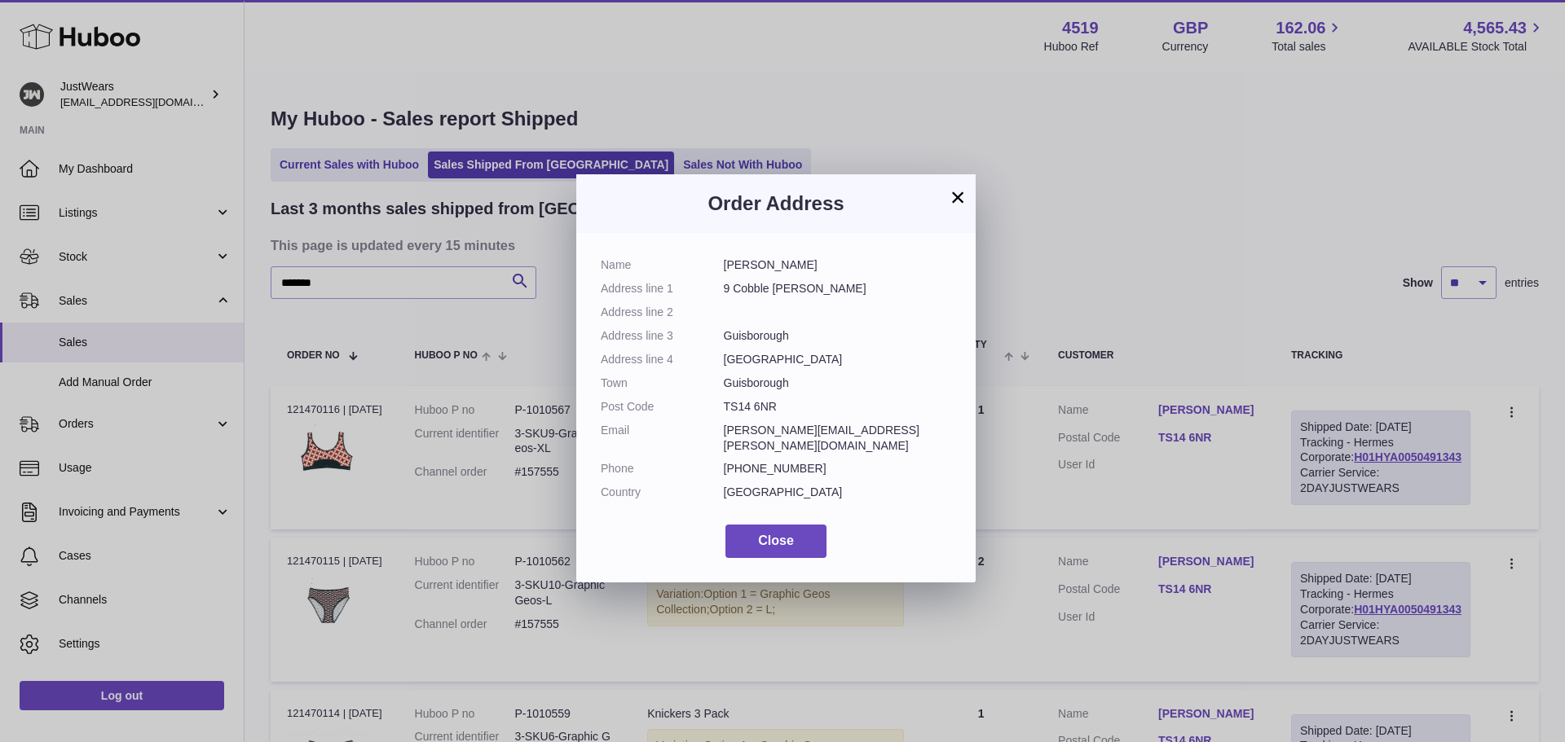
drag, startPoint x: 723, startPoint y: 263, endPoint x: 825, endPoint y: 262, distance: 101.9
click at [825, 262] on dd "Veronica Harnett" at bounding box center [838, 265] width 228 height 15
click at [253, 335] on div "× Order Address Name Veronica Harnett Address line 1 9 Cobble Carr Address line…" at bounding box center [782, 371] width 1565 height 742
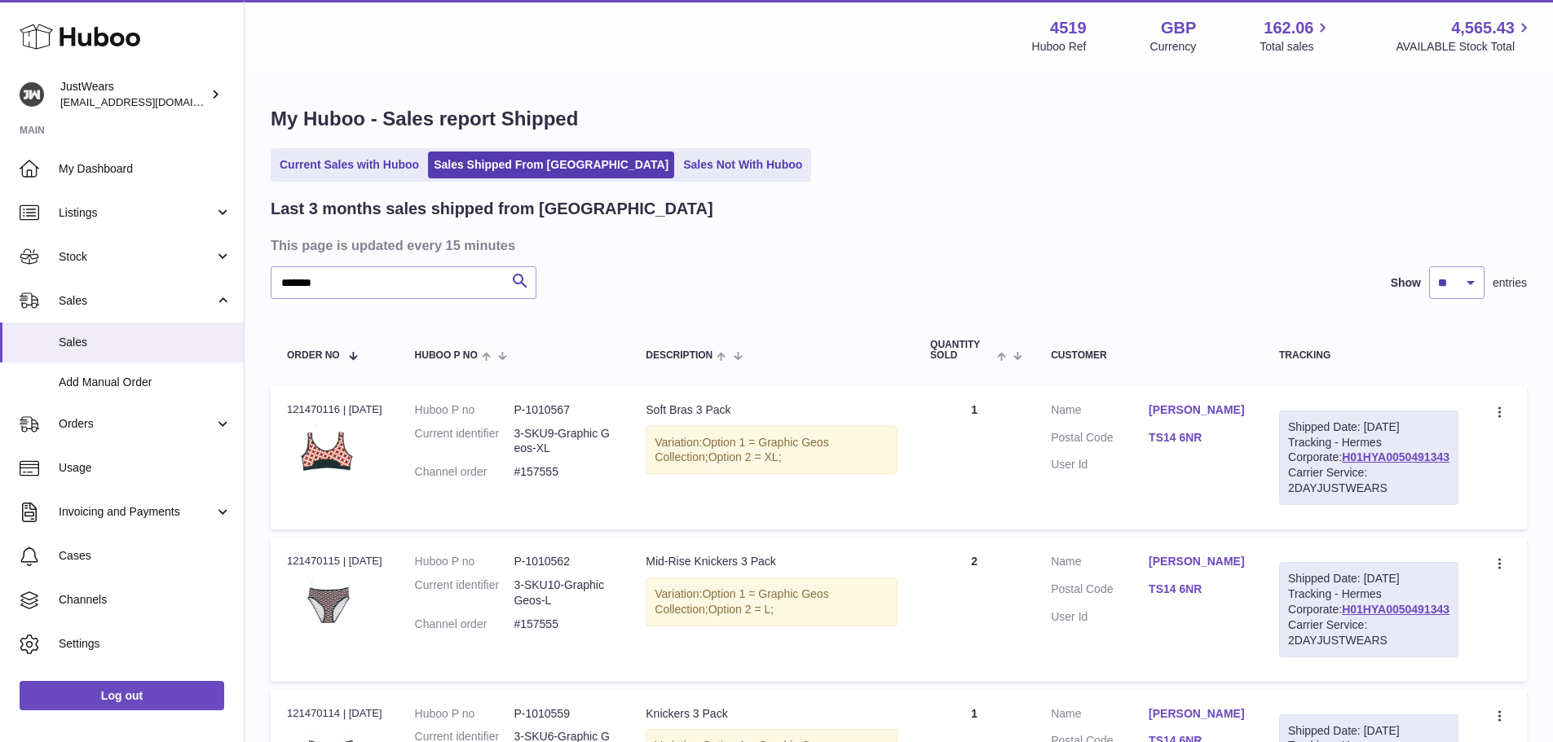
click at [1210, 439] on link "TS14 6NR" at bounding box center [1197, 437] width 98 height 15
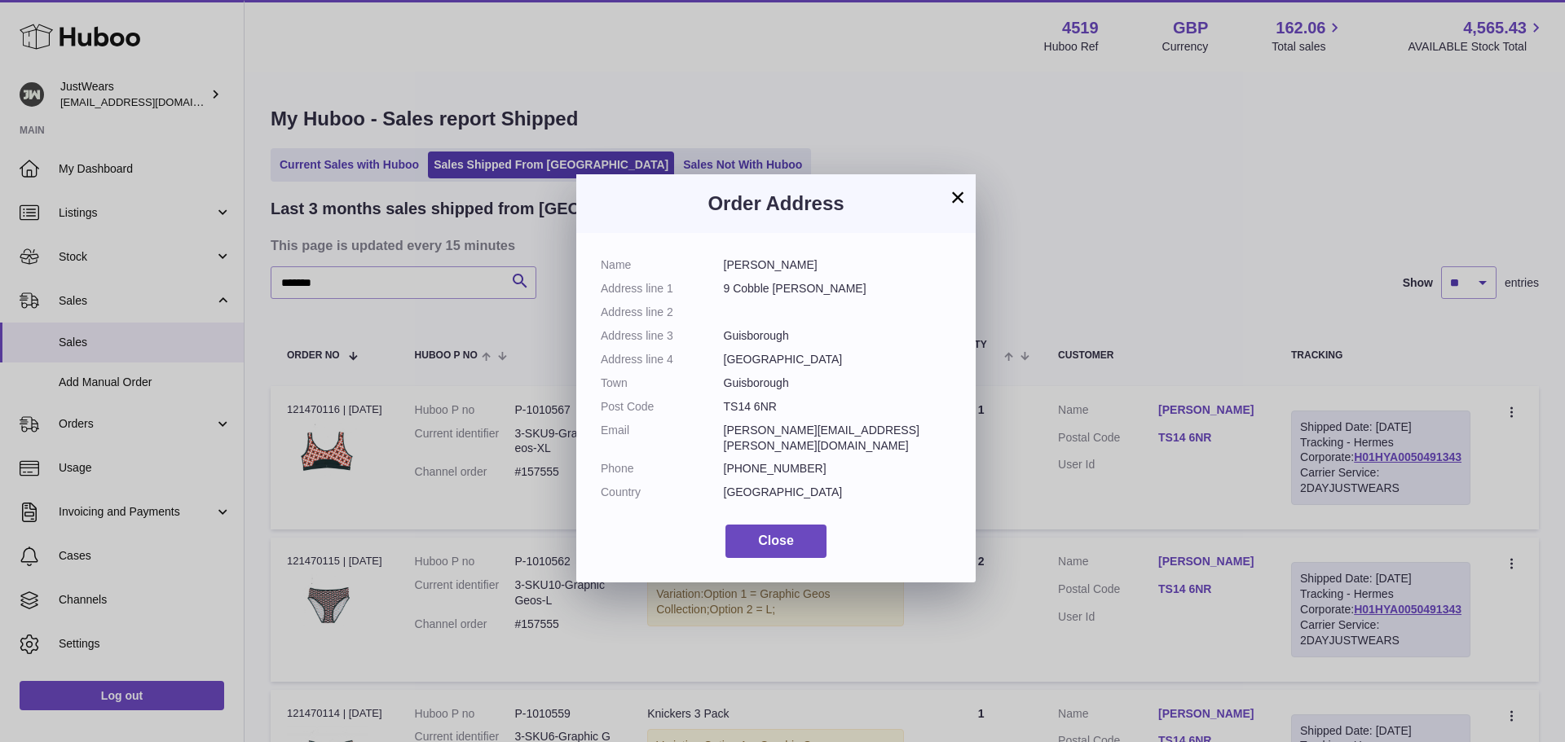
drag, startPoint x: 775, startPoint y: 404, endPoint x: 721, endPoint y: 408, distance: 53.9
click at [716, 406] on dl "Name Veronica Harnett Address line 1 9 Cobble Carr Address line 2 Address line …" at bounding box center [776, 383] width 350 height 251
click at [326, 509] on div "× Order Address Name Veronica Harnett Address line 1 9 Cobble Carr Address line…" at bounding box center [782, 371] width 1565 height 742
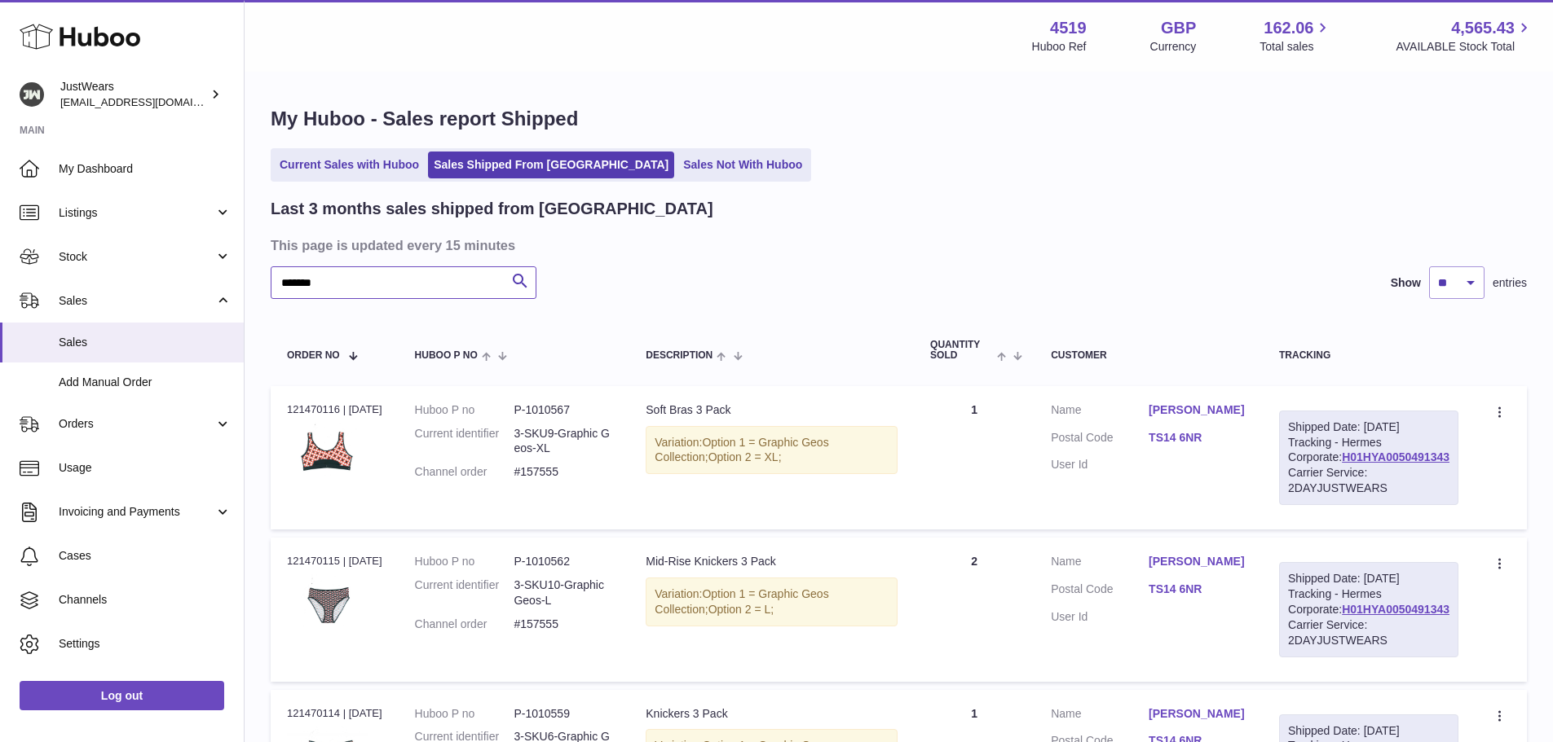
drag, startPoint x: 373, startPoint y: 286, endPoint x: 254, endPoint y: 285, distance: 119.0
click at [254, 285] on div "My Huboo - Sales report Shipped Current Sales with Huboo Sales Shipped From Hub…" at bounding box center [898, 701] width 1308 height 1257
click at [252, 645] on div "My Huboo - Sales report Shipped Current Sales with Huboo Sales Shipped From Hub…" at bounding box center [898, 701] width 1308 height 1257
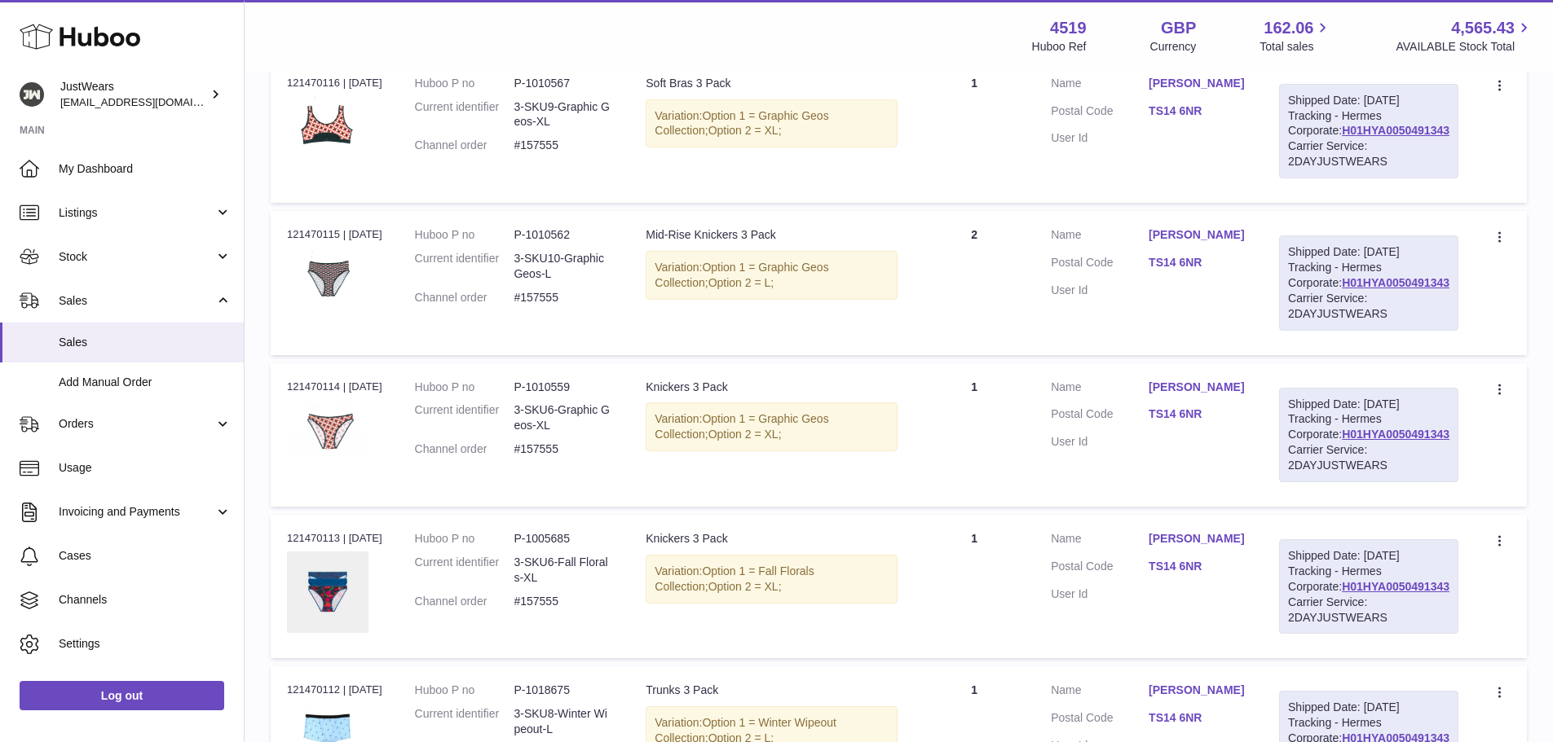
scroll to position [298, 0]
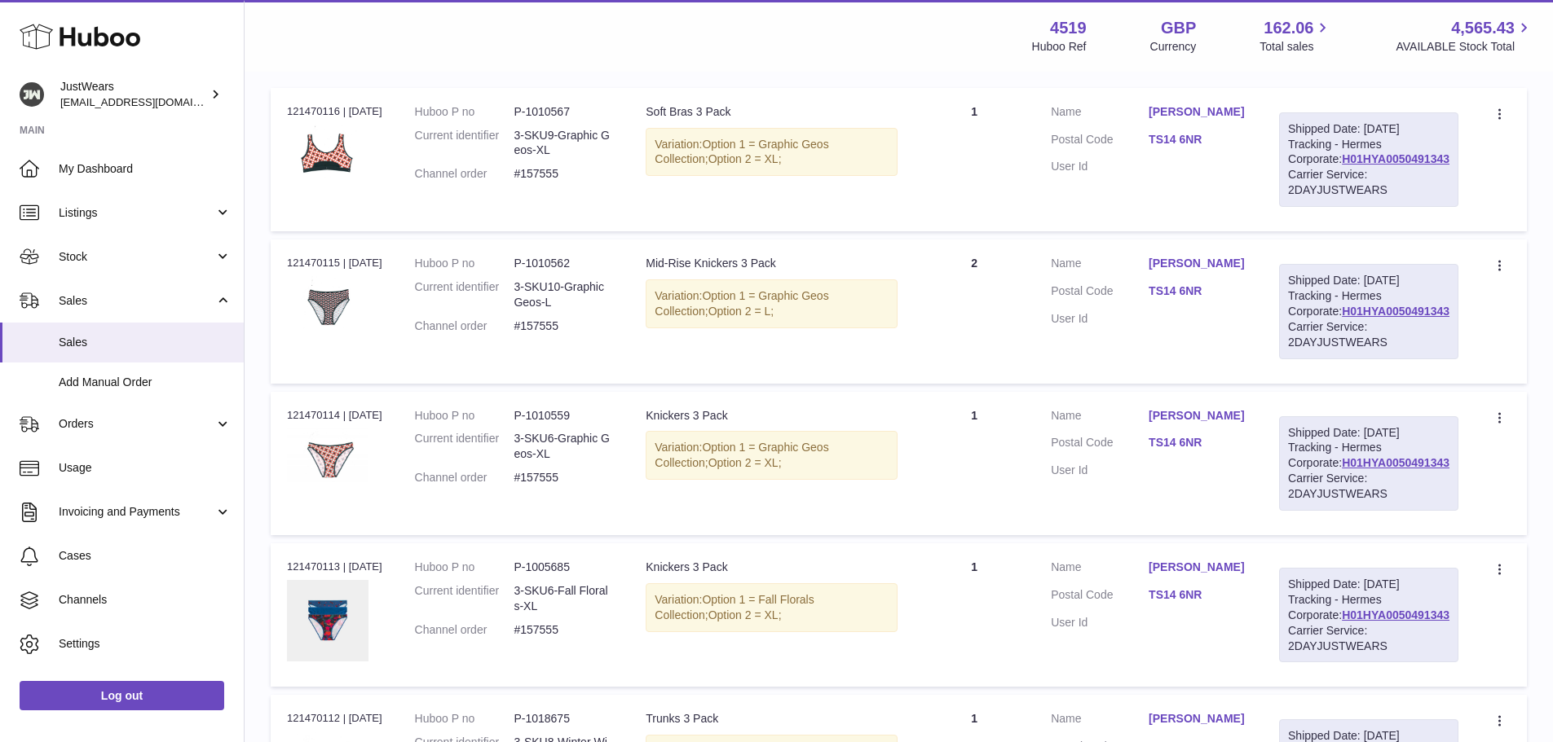
click at [567, 271] on dd "P-1010562" at bounding box center [562, 263] width 99 height 15
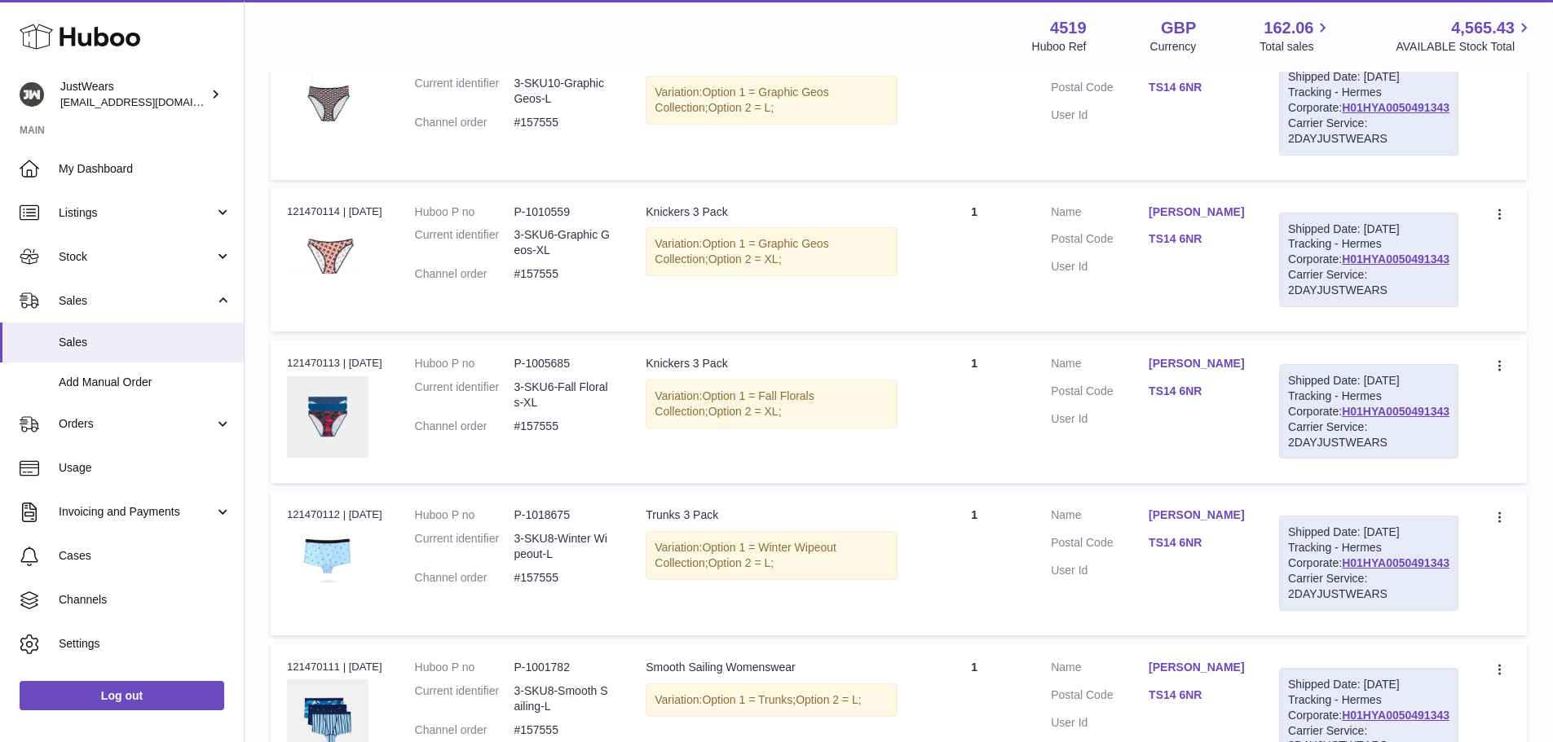
scroll to position [543, 0]
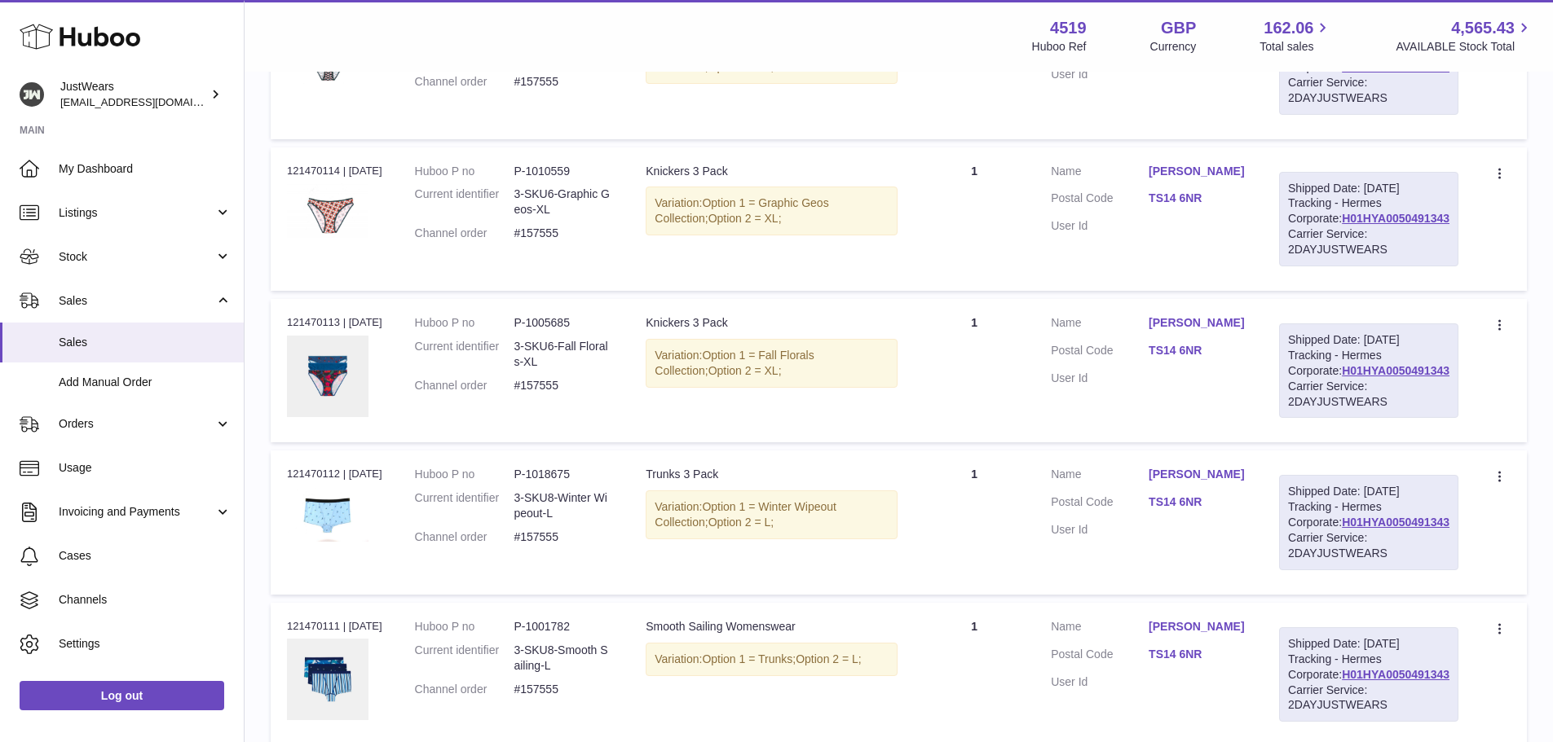
click at [556, 179] on dd "P-1010559" at bounding box center [562, 171] width 99 height 15
click at [264, 121] on div "My Huboo - Sales report Shipped Current Sales with Huboo Sales Shipped From Hub…" at bounding box center [898, 159] width 1308 height 1257
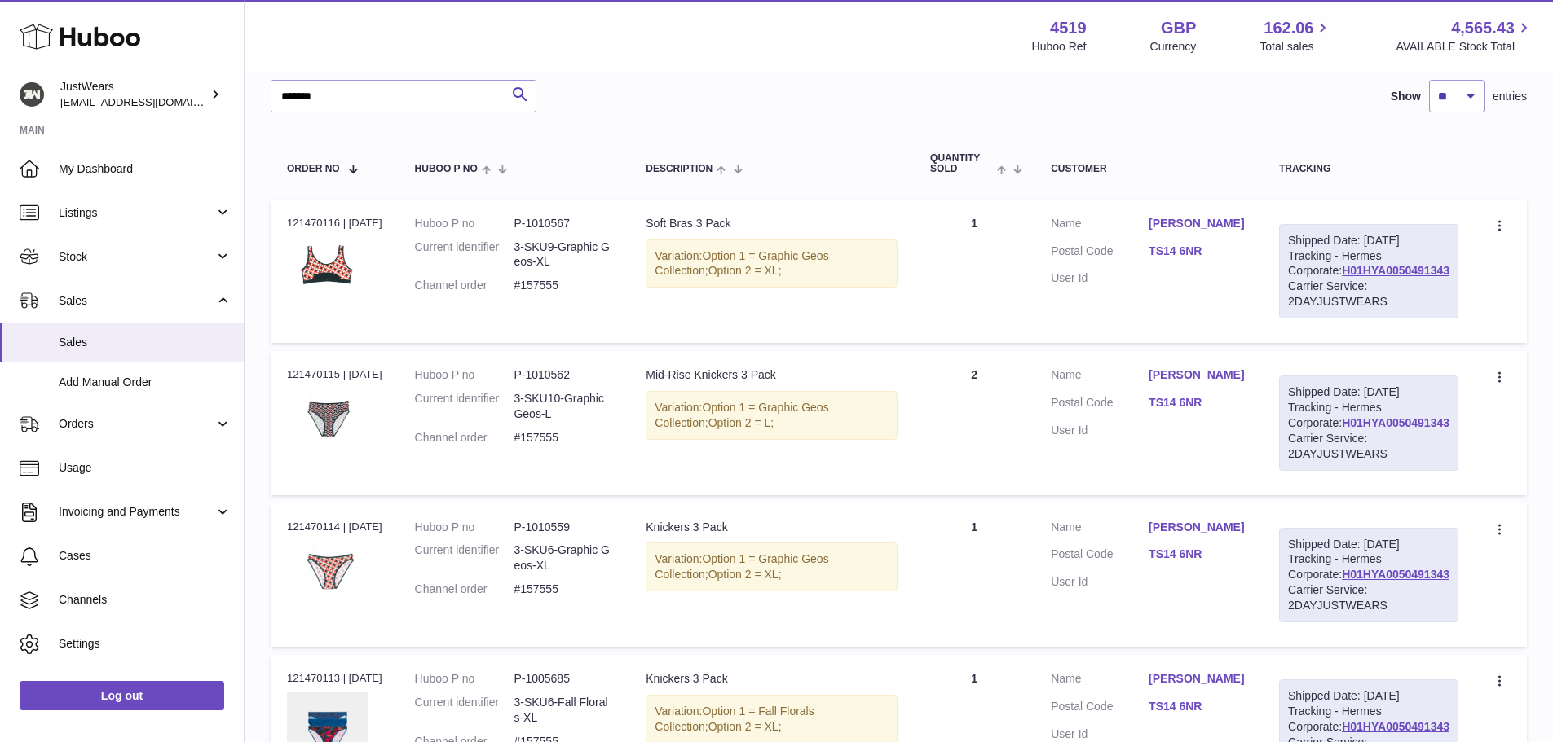
scroll to position [135, 0]
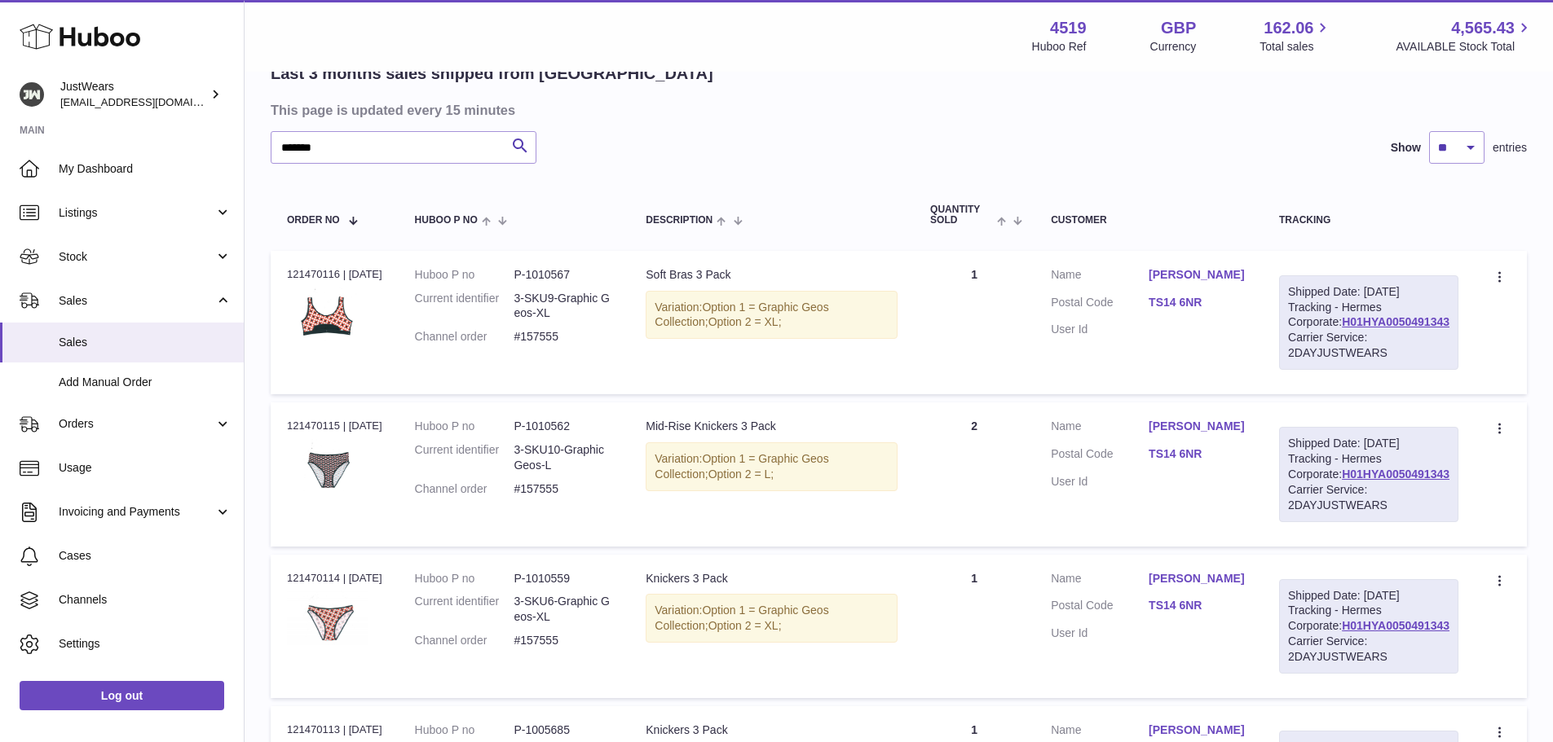
click at [556, 272] on dd "P-1010567" at bounding box center [562, 274] width 99 height 15
drag, startPoint x: 360, startPoint y: 147, endPoint x: 309, endPoint y: 148, distance: 51.4
click at [309, 148] on input "*******" at bounding box center [404, 147] width 266 height 33
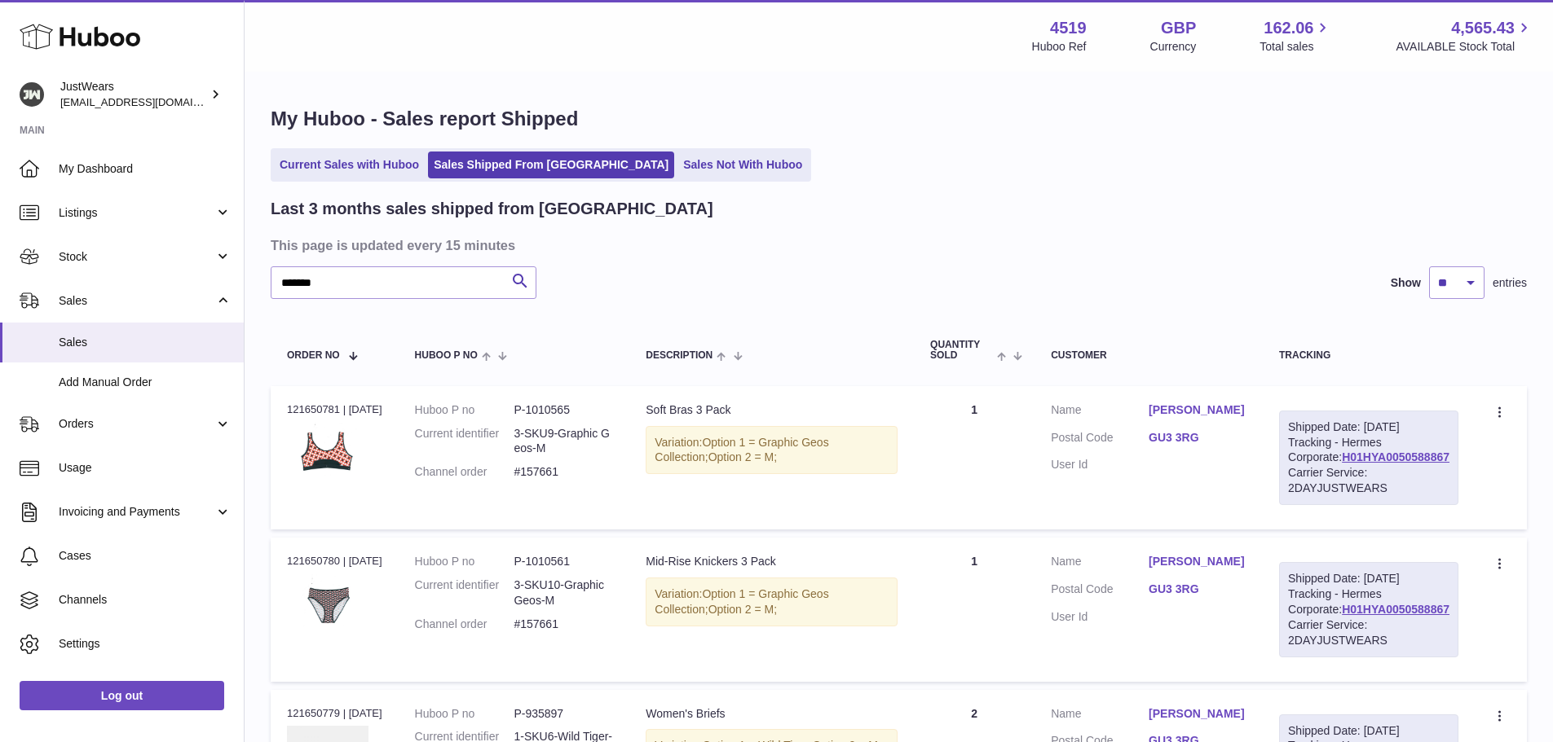
drag, startPoint x: 284, startPoint y: 416, endPoint x: 342, endPoint y: 414, distance: 58.7
click at [342, 414] on td "Order no 121650781 | 25th Jul" at bounding box center [335, 457] width 128 height 143
click at [341, 414] on div "Order no 121650781 | 25th Jul" at bounding box center [334, 410] width 95 height 15
click at [307, 426] on img at bounding box center [327, 449] width 81 height 55
click at [282, 416] on td "Order no 121650781 | 25th Jul" at bounding box center [335, 457] width 128 height 143
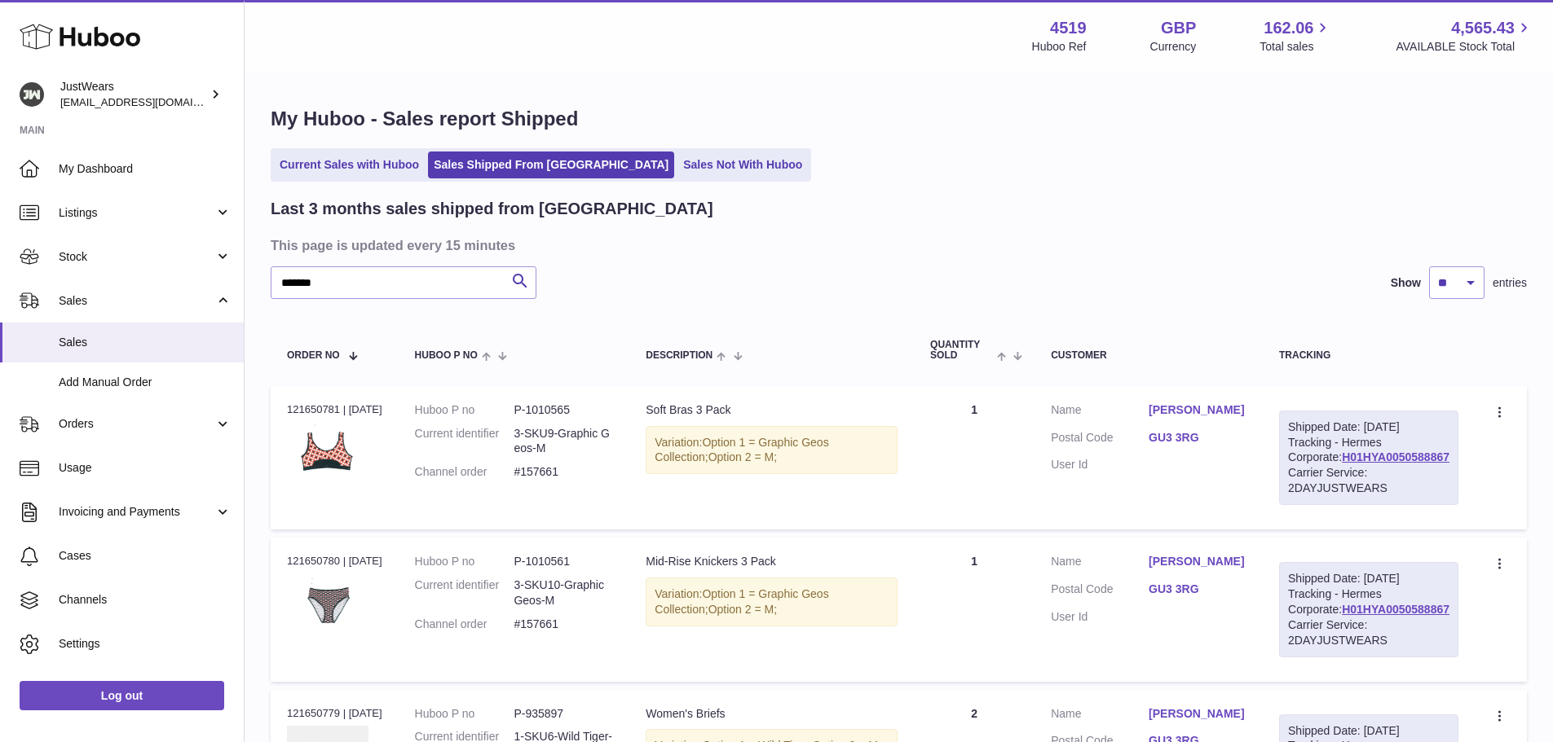
drag, startPoint x: 280, startPoint y: 409, endPoint x: 336, endPoint y: 412, distance: 56.3
click at [336, 412] on td "Order no 121650781 | 25th Jul" at bounding box center [335, 457] width 128 height 143
drag, startPoint x: 353, startPoint y: 287, endPoint x: 259, endPoint y: 287, distance: 93.7
click at [259, 287] on div "My Huboo - Sales report Shipped Current Sales with Huboo Sales Shipped From Hub…" at bounding box center [898, 625] width 1308 height 1105
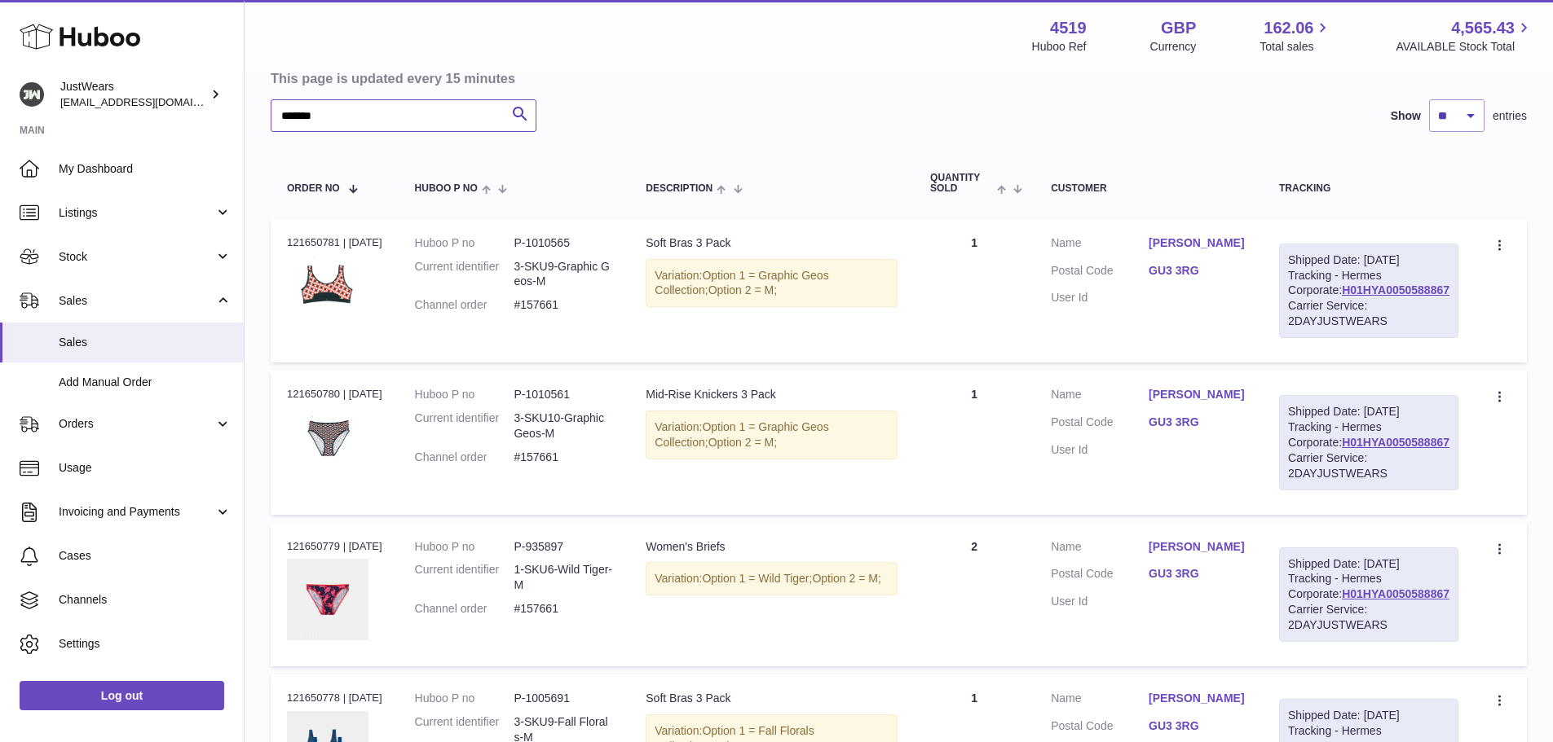
scroll to position [163, 0]
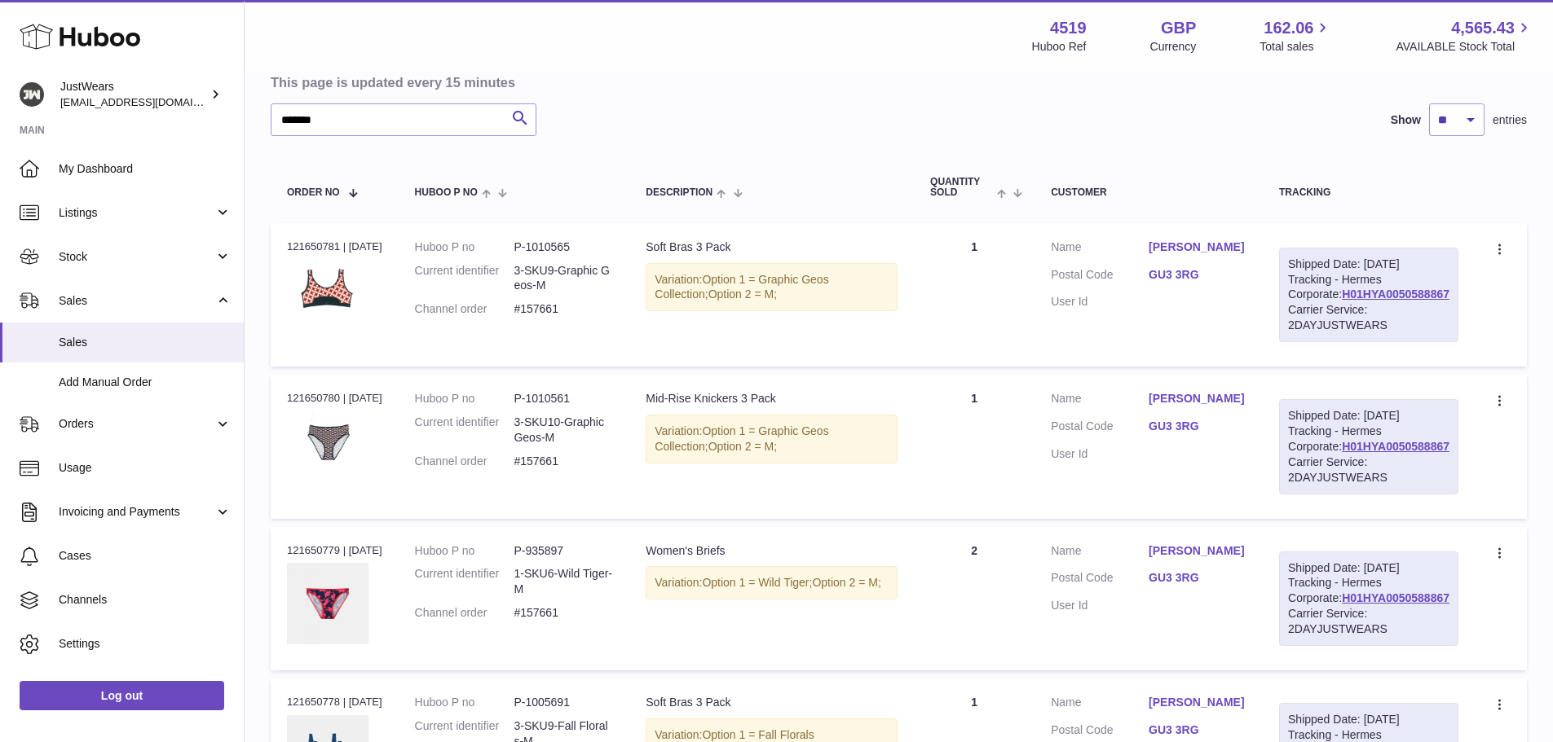
click at [555, 407] on dd "P-1010561" at bounding box center [562, 398] width 99 height 15
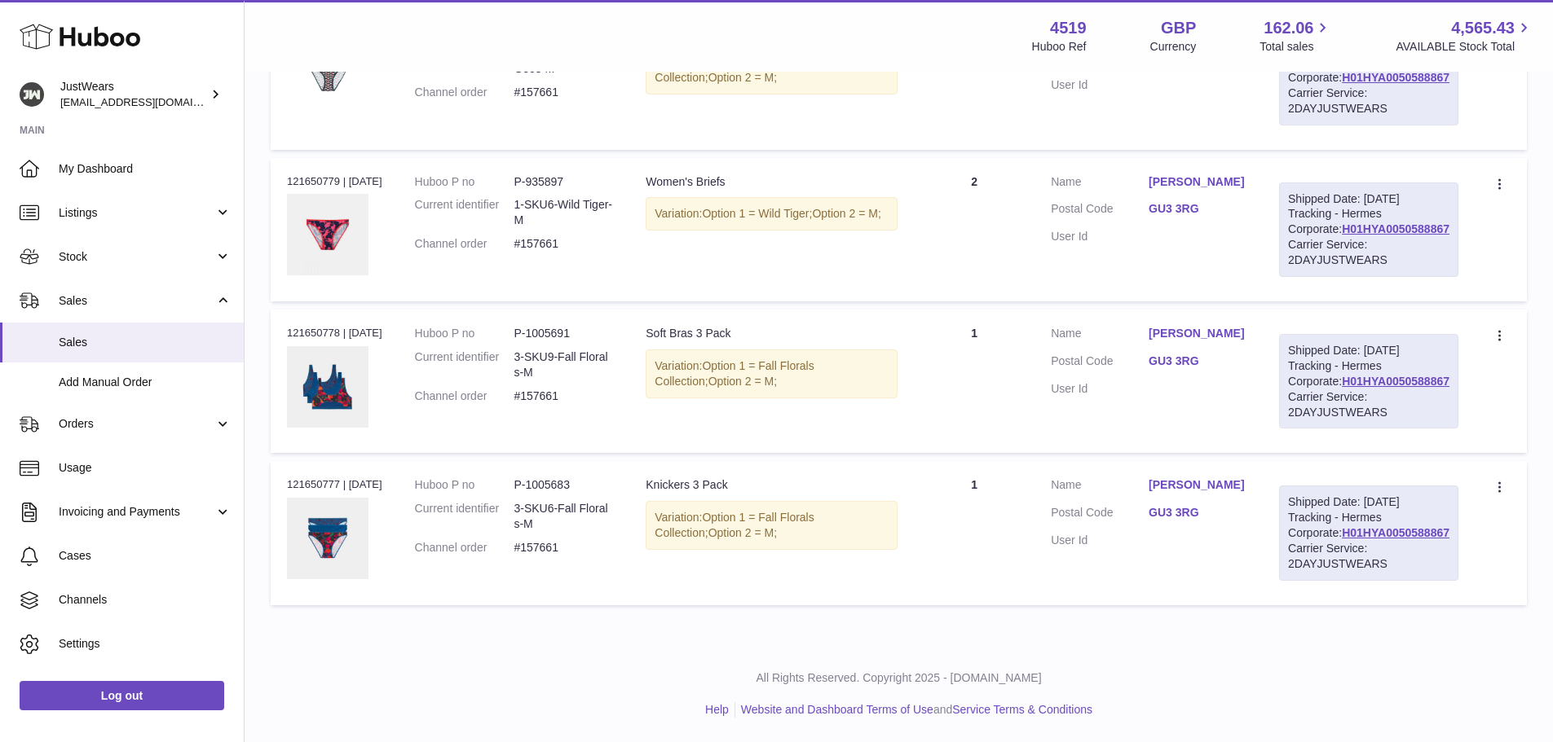
scroll to position [686, 0]
click at [569, 478] on dd "P-1005683" at bounding box center [562, 485] width 99 height 15
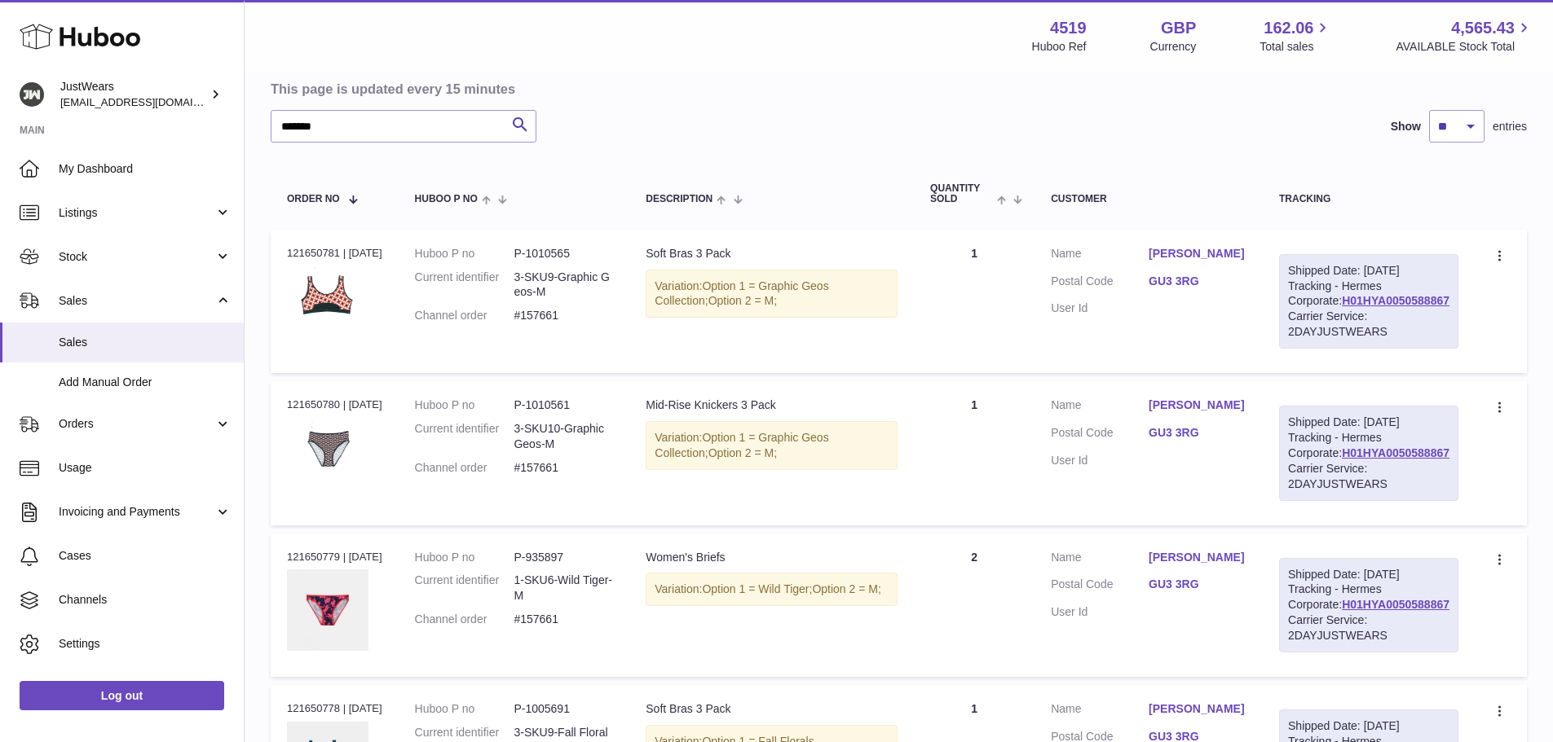
scroll to position [116, 0]
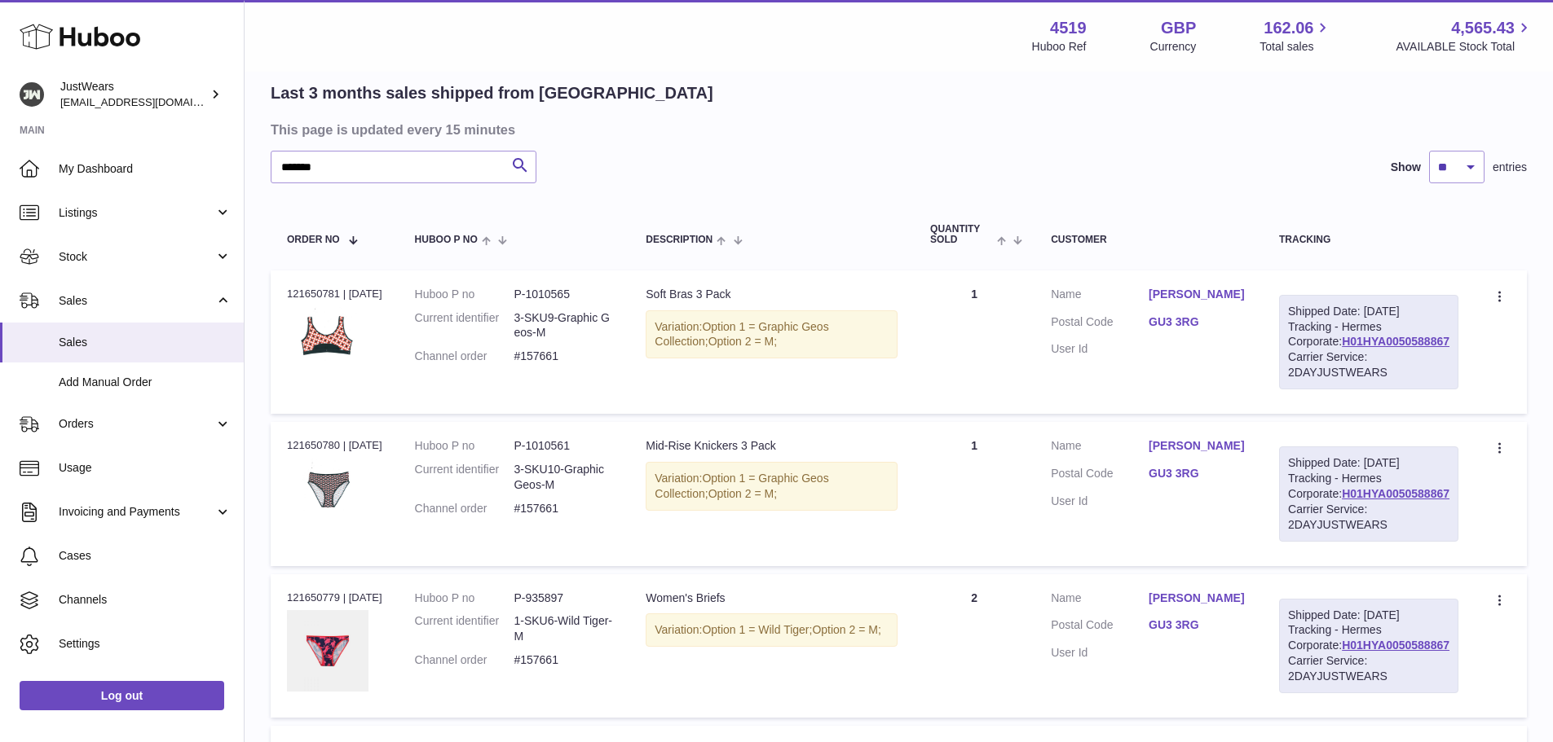
click at [556, 294] on dd "P-1010565" at bounding box center [562, 294] width 99 height 15
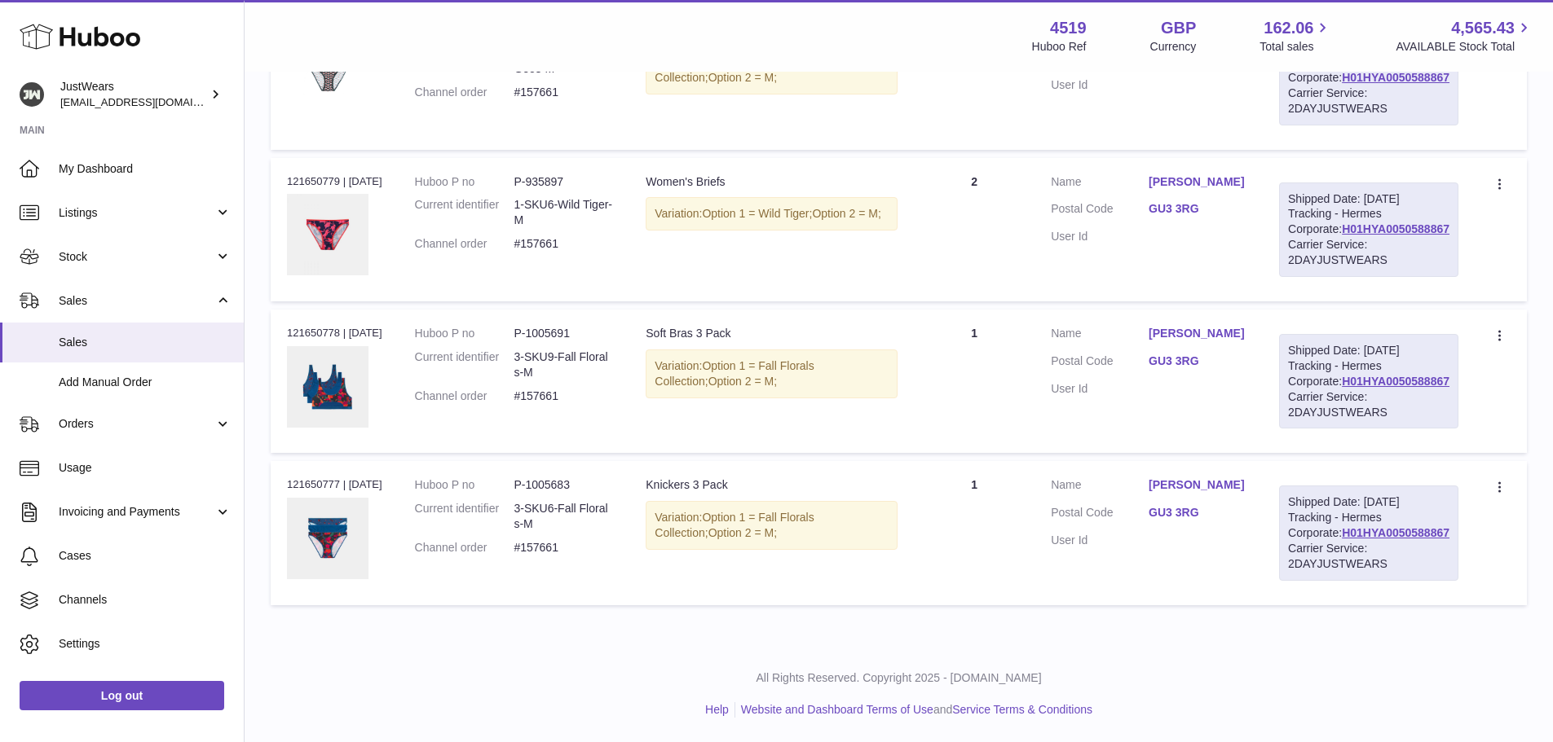
scroll to position [605, 0]
click at [566, 341] on dd "P-1005691" at bounding box center [562, 333] width 99 height 15
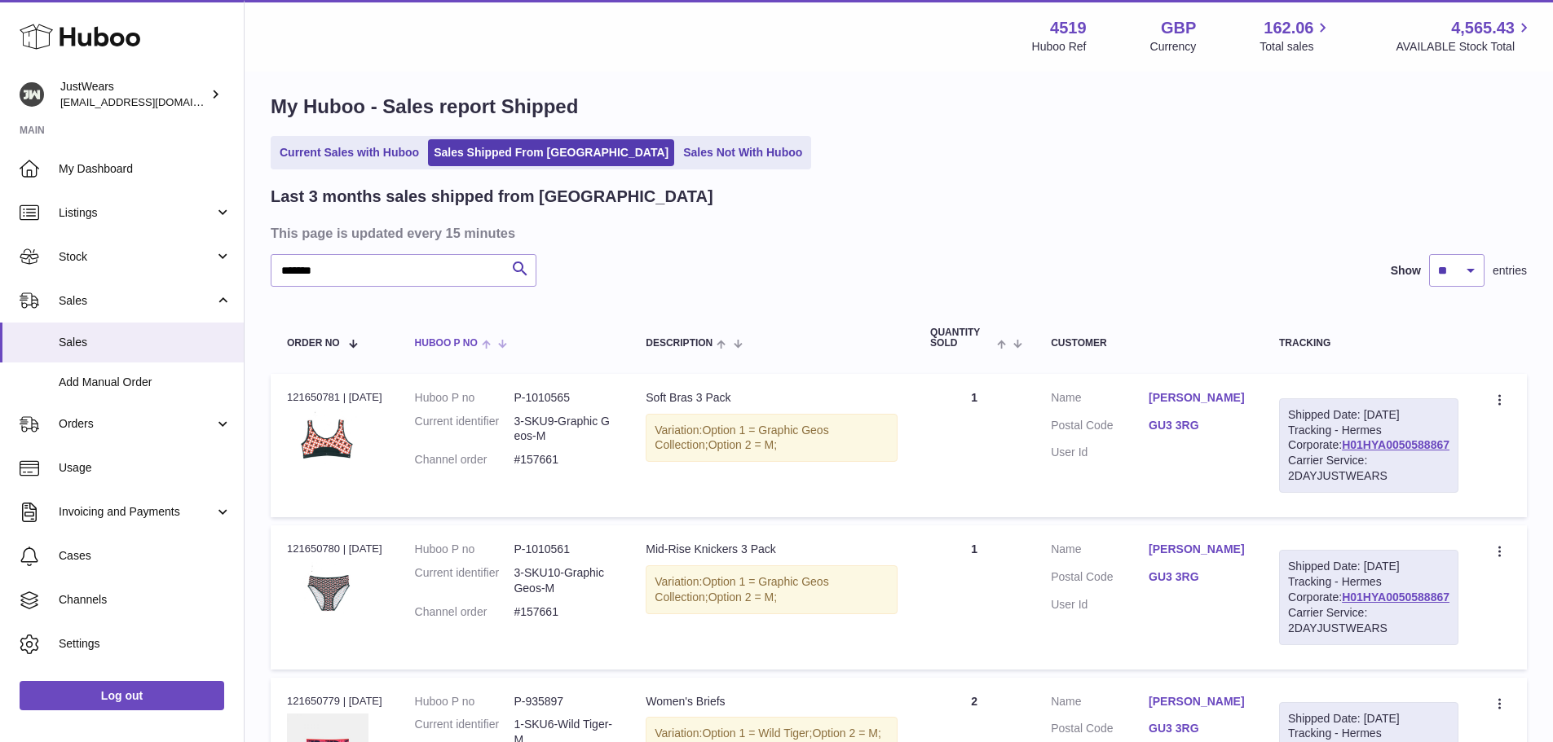
scroll to position [0, 0]
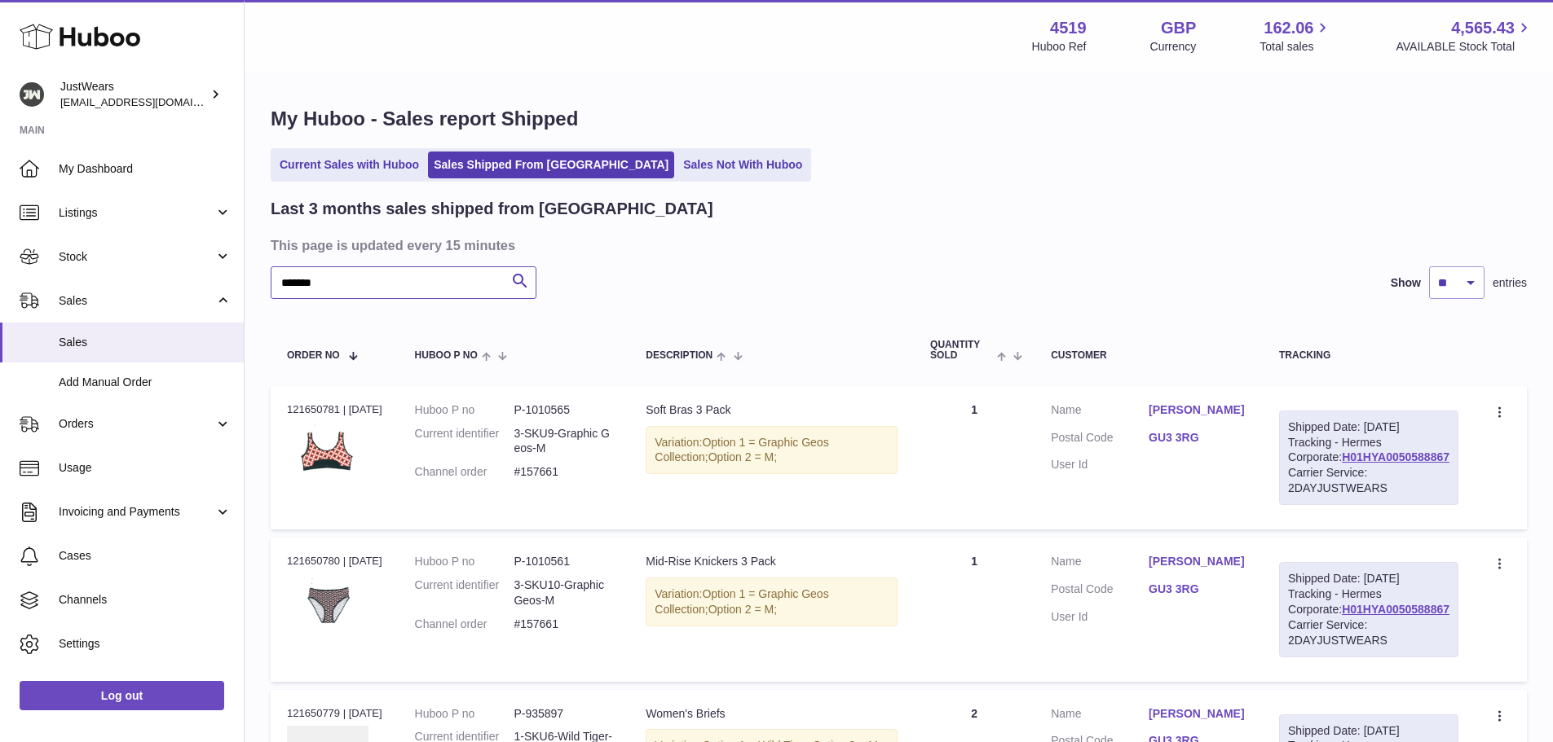
drag, startPoint x: 371, startPoint y: 280, endPoint x: 289, endPoint y: 292, distance: 82.4
click at [289, 292] on input "*******" at bounding box center [404, 282] width 266 height 33
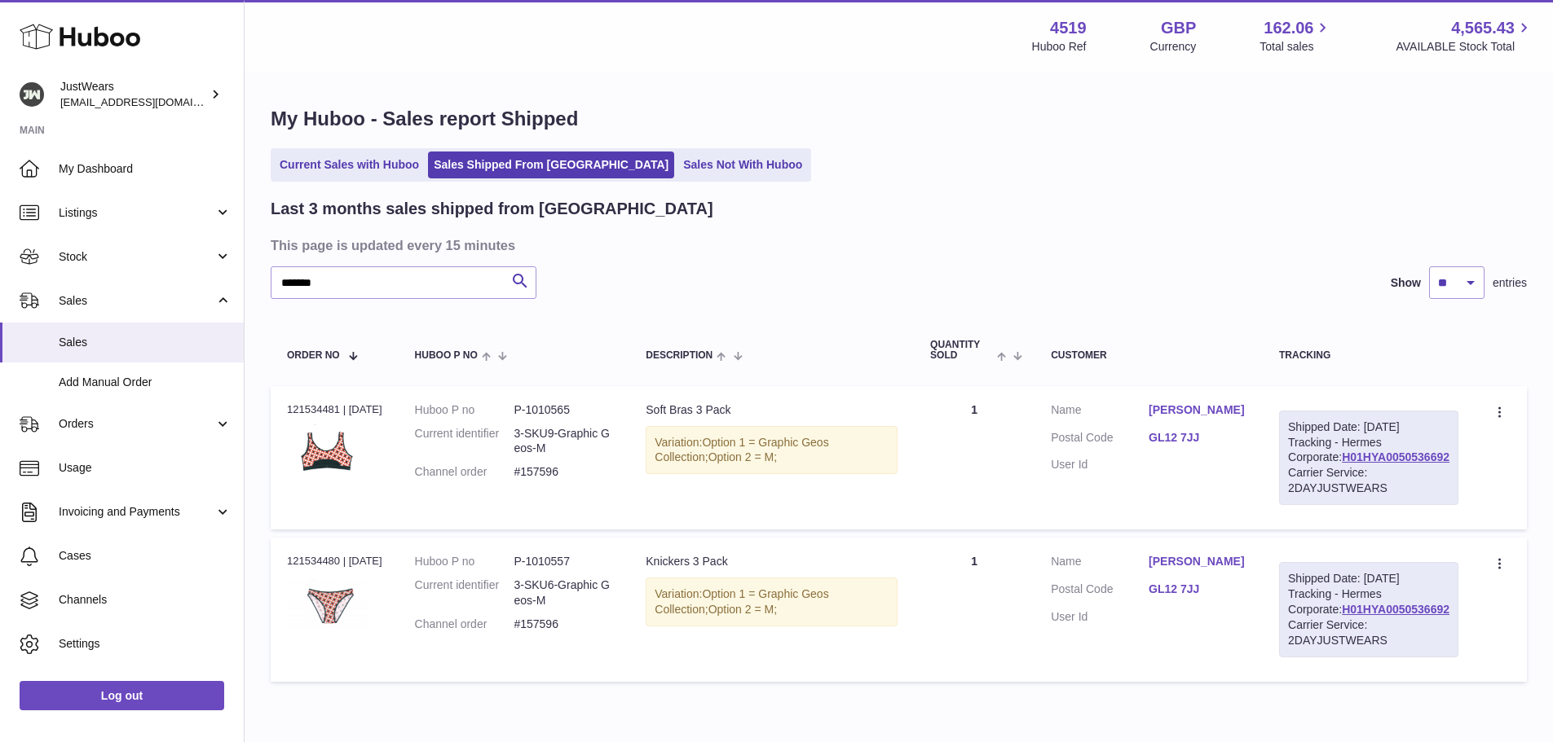
click at [554, 412] on dd "P-1010565" at bounding box center [562, 410] width 99 height 15
click at [313, 408] on div "Order no 121534481 | 23rd Jul" at bounding box center [334, 410] width 95 height 15
drag, startPoint x: 347, startPoint y: 275, endPoint x: 242, endPoint y: 280, distance: 105.2
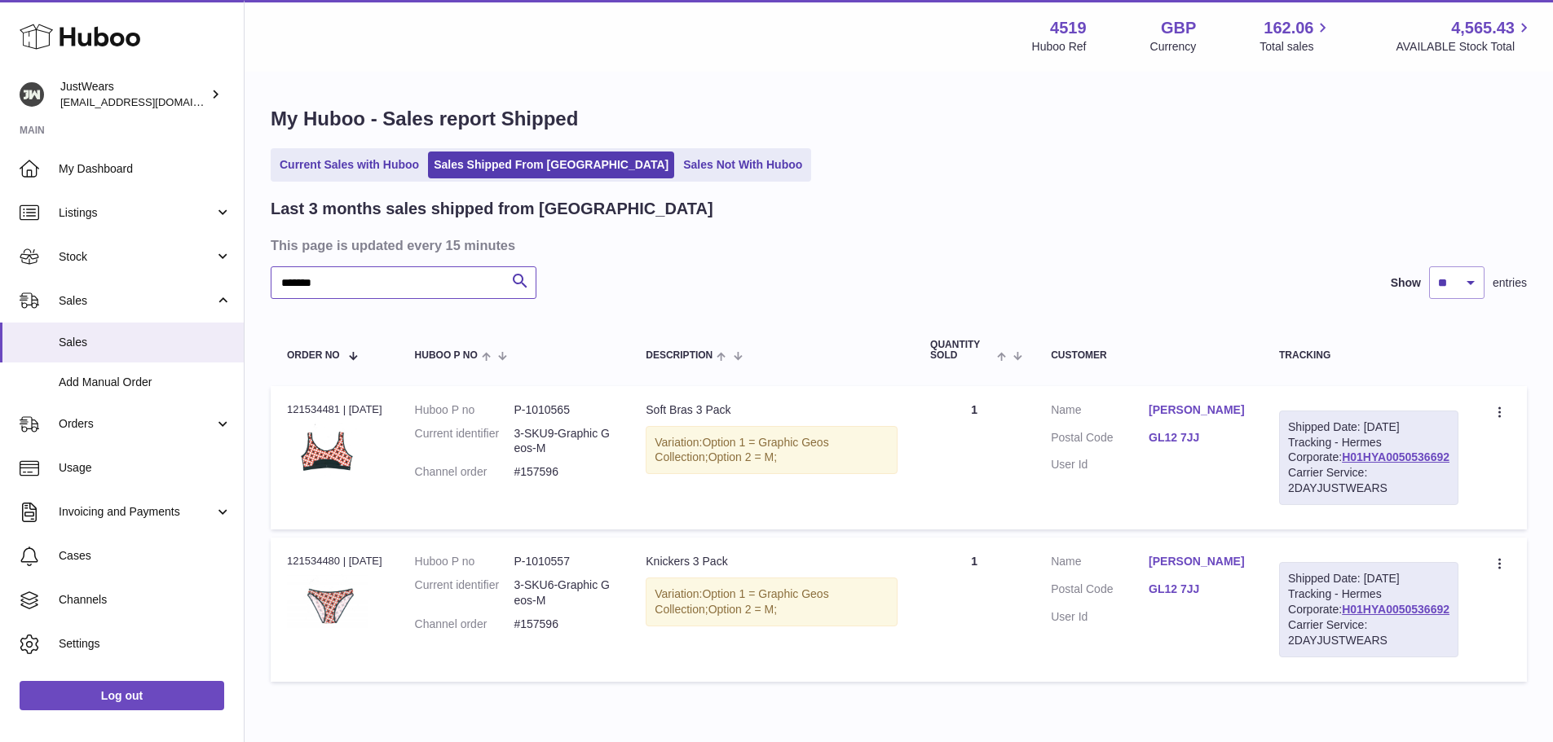
click at [242, 280] on div "Huboo JustWears internalAdmin-4519@internal.huboo.com Main My Dashboard Listing…" at bounding box center [776, 409] width 1553 height 818
click at [569, 409] on dd "P-1010565" at bounding box center [562, 410] width 99 height 15
drag, startPoint x: 348, startPoint y: 281, endPoint x: 306, endPoint y: 282, distance: 41.6
click at [306, 282] on input "*******" at bounding box center [404, 282] width 266 height 33
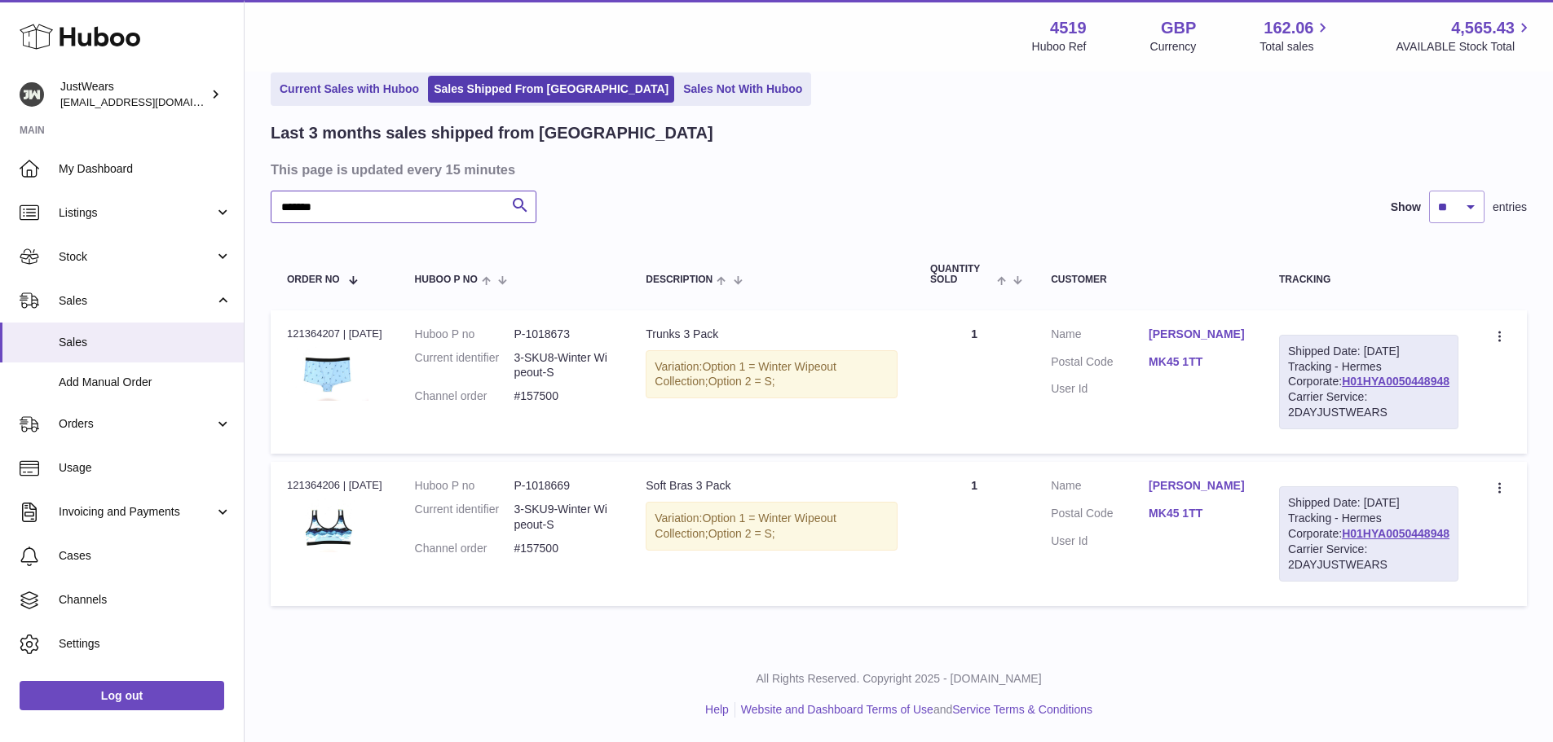
scroll to position [138, 0]
click at [321, 327] on div "Order no 121364207 | 20th Jul" at bounding box center [334, 334] width 95 height 15
drag, startPoint x: 590, startPoint y: 333, endPoint x: 522, endPoint y: 346, distance: 69.7
click at [522, 346] on dl "Huboo P no P-1018673 Current identifier 3-SKU8-Winter Wipeout-S Channel order #…" at bounding box center [514, 370] width 199 height 86
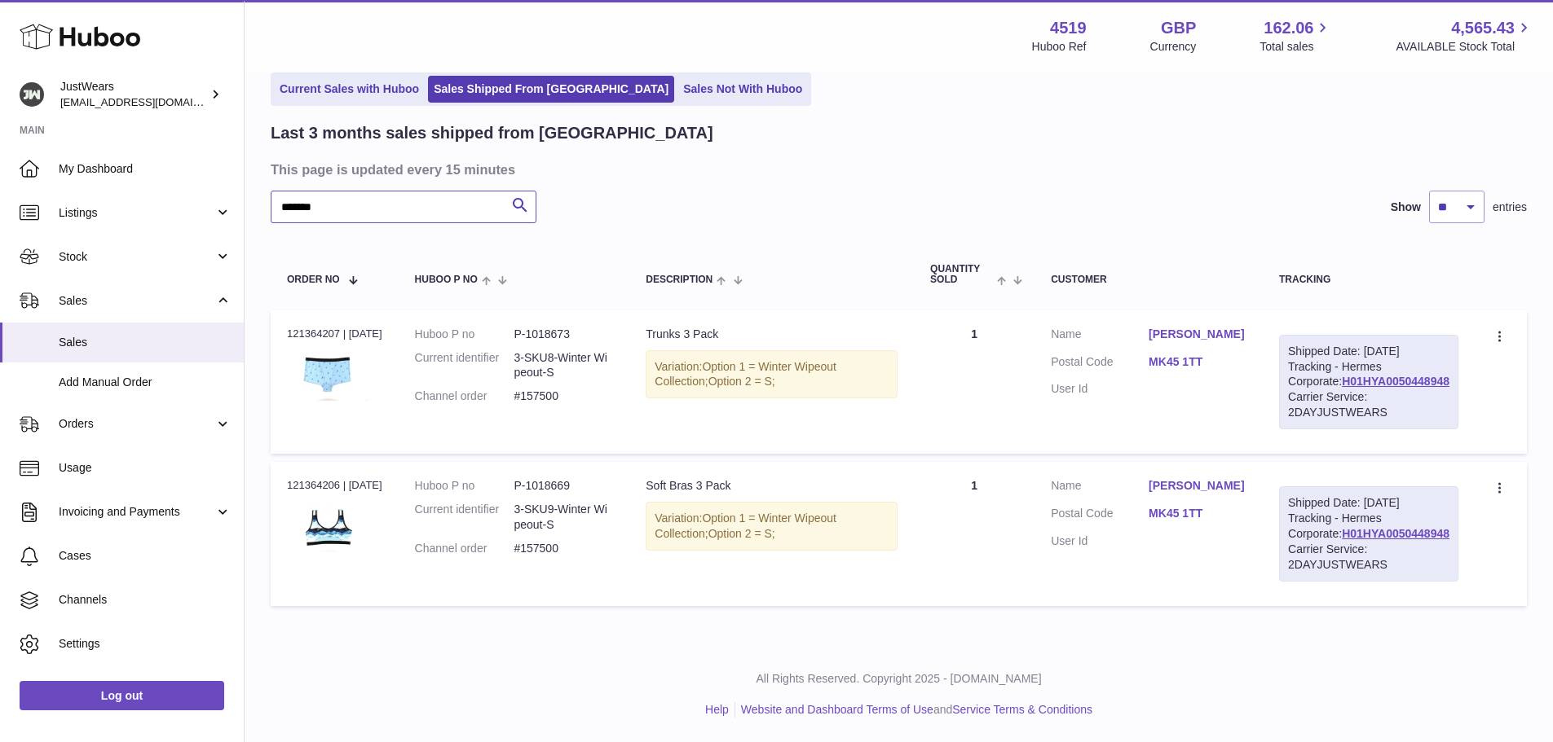
drag, startPoint x: 399, startPoint y: 142, endPoint x: 306, endPoint y: 150, distance: 92.5
click at [306, 191] on input "*******" at bounding box center [404, 207] width 266 height 33
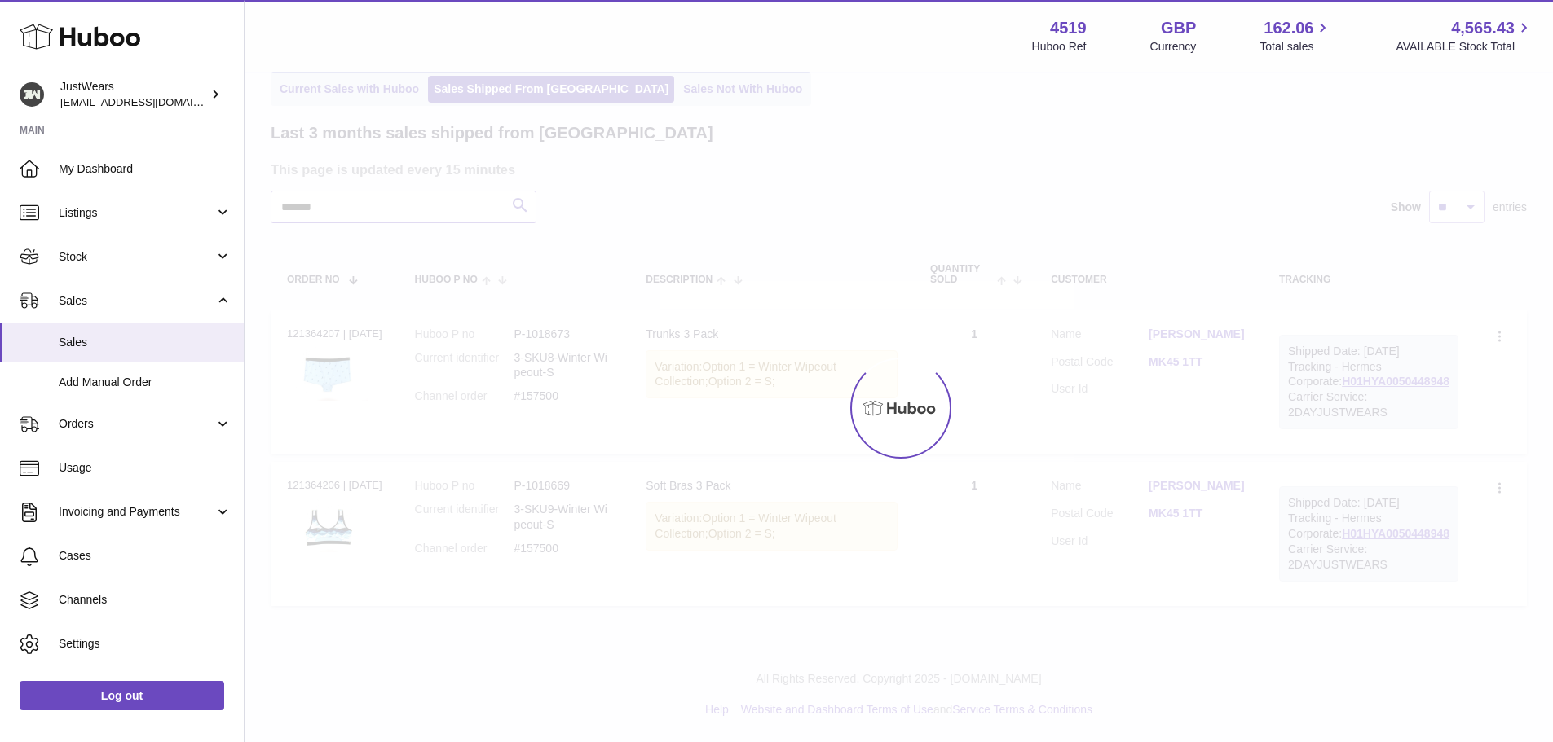
type input "*******"
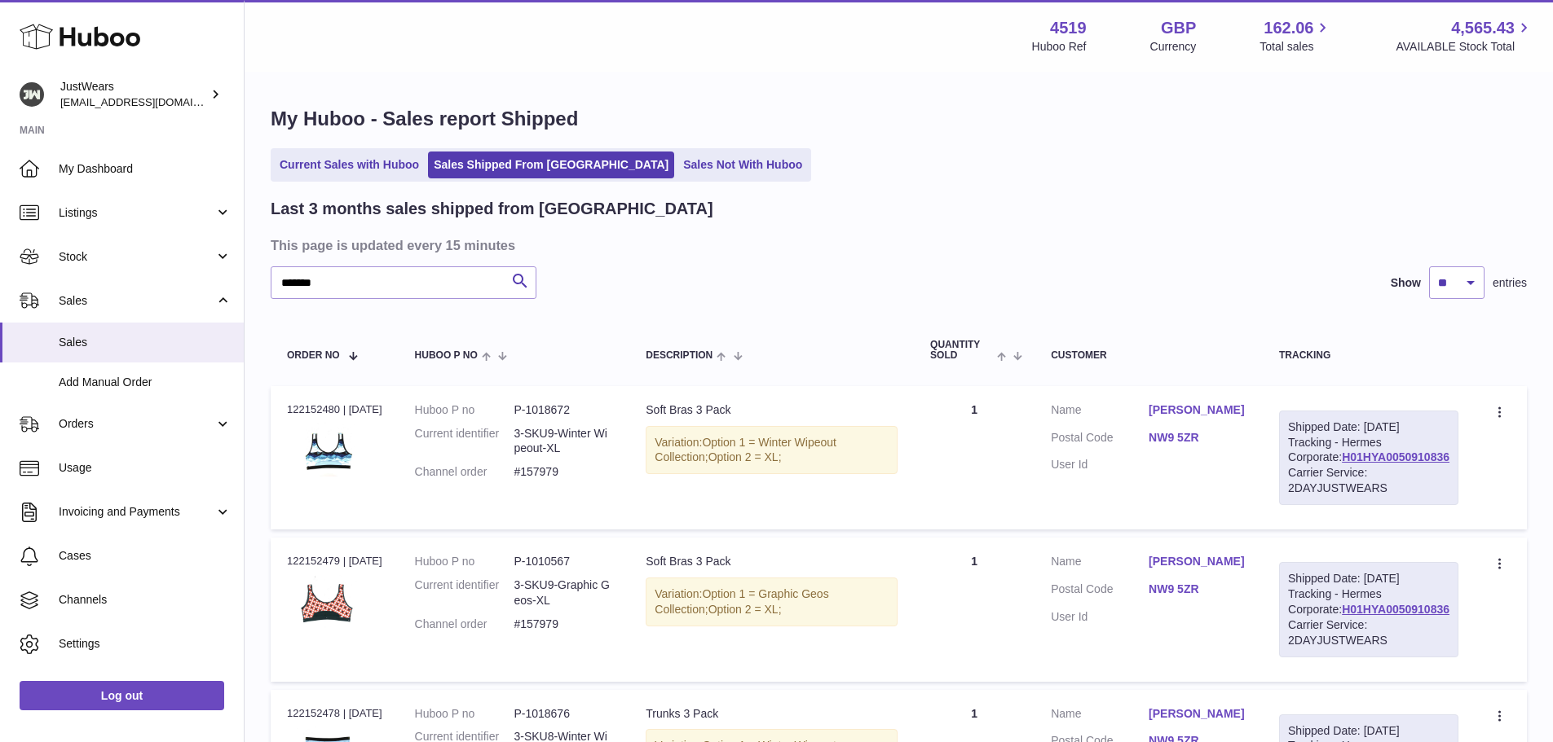
click at [322, 411] on div "Order no 122152480 | 2nd Aug" at bounding box center [334, 410] width 95 height 15
drag, startPoint x: 604, startPoint y: 469, endPoint x: 517, endPoint y: 470, distance: 87.2
click at [517, 470] on dl "Huboo P no P-1018672 Current identifier 3-SKU9-Winter Wipeout-XL Channel order …" at bounding box center [514, 446] width 199 height 86
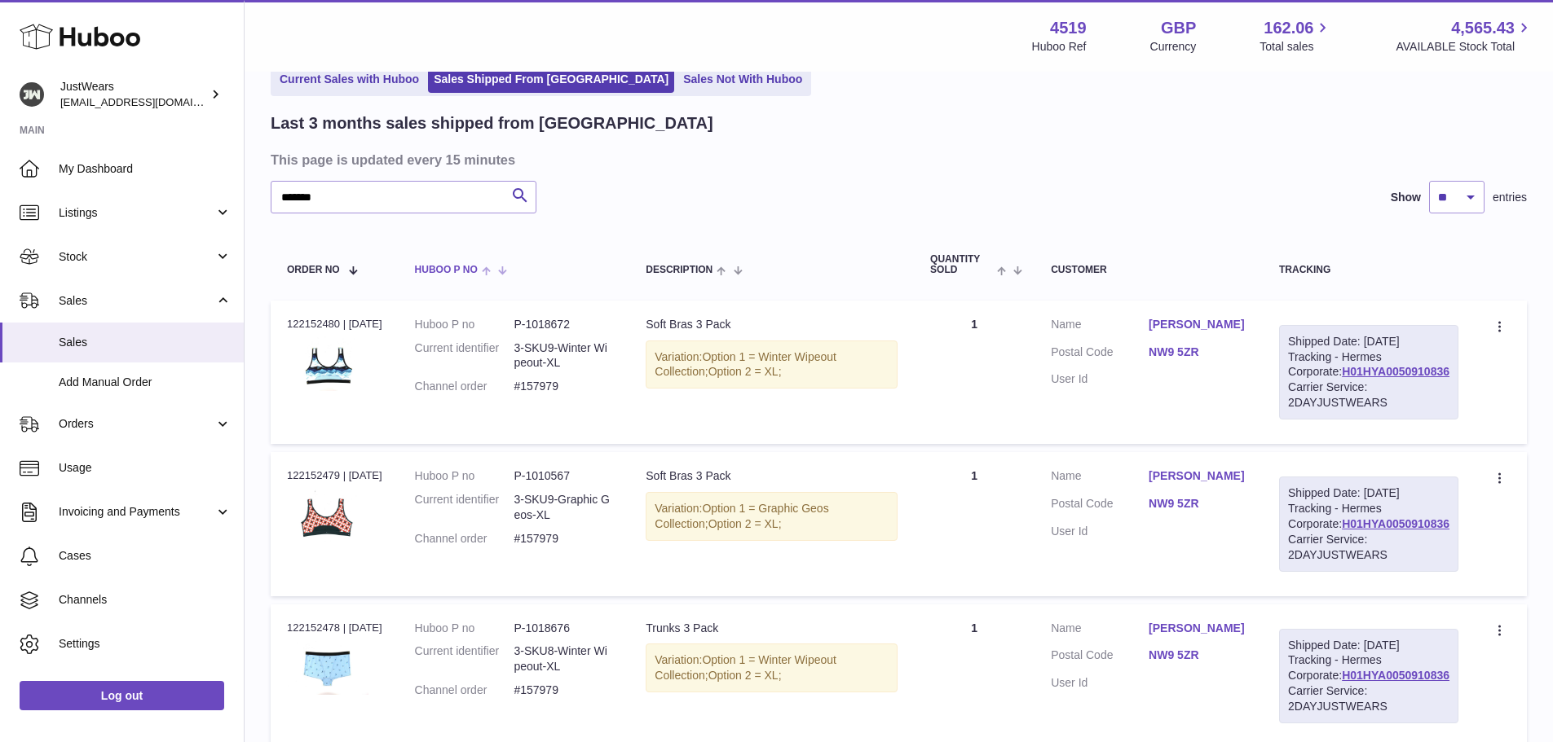
scroll to position [76, 0]
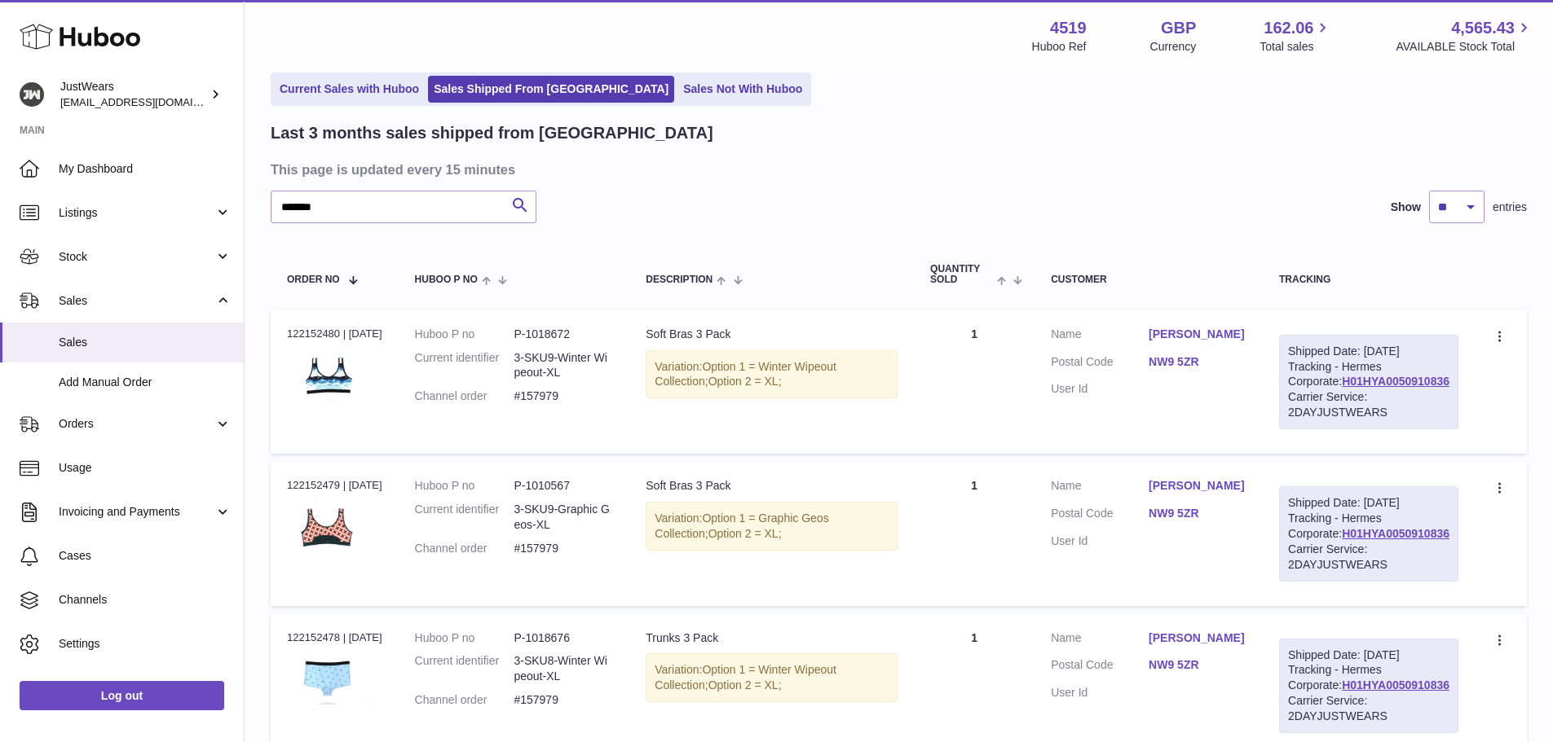
click at [553, 494] on dd "P-1010567" at bounding box center [562, 485] width 99 height 15
click at [571, 334] on dd "P-1018672" at bounding box center [562, 334] width 99 height 15
